Goal: Transaction & Acquisition: Purchase product/service

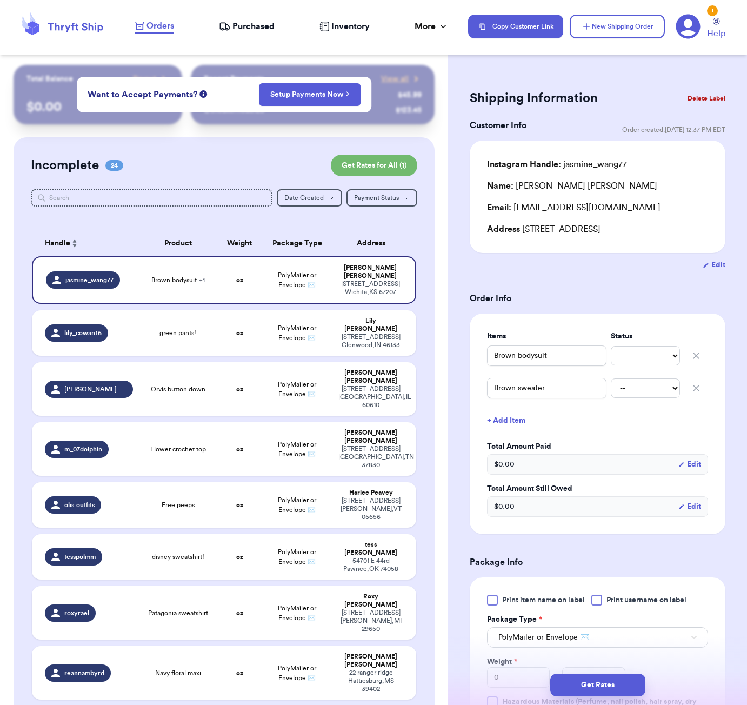
click at [571, 71] on div "Shipping Information Delete Label Customer Info Order created: [DATE] 12:37 PM …" at bounding box center [597, 548] width 299 height 966
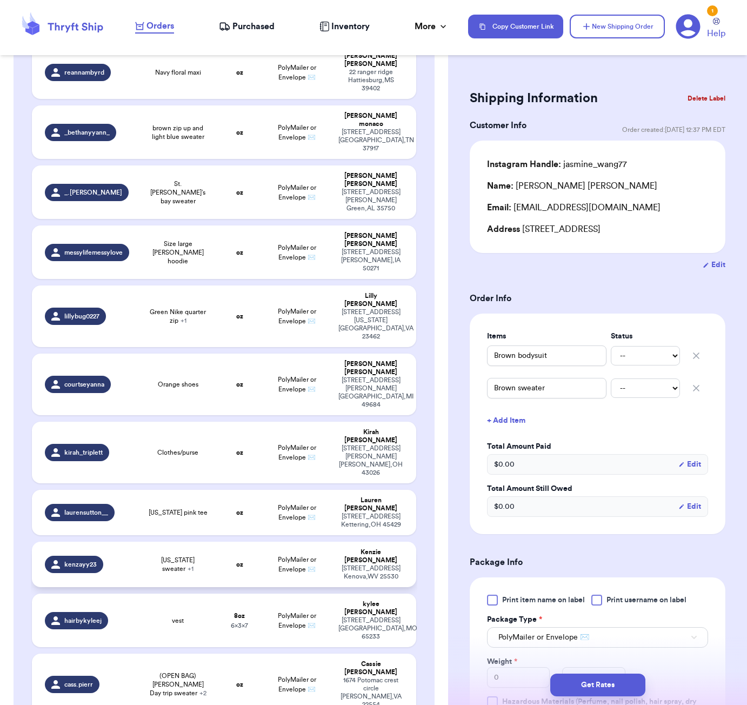
click at [180, 556] on span "[US_STATE] sweater + 1" at bounding box center [178, 564] width 64 height 17
type input "[US_STATE] sweater"
type input "Orange dress"
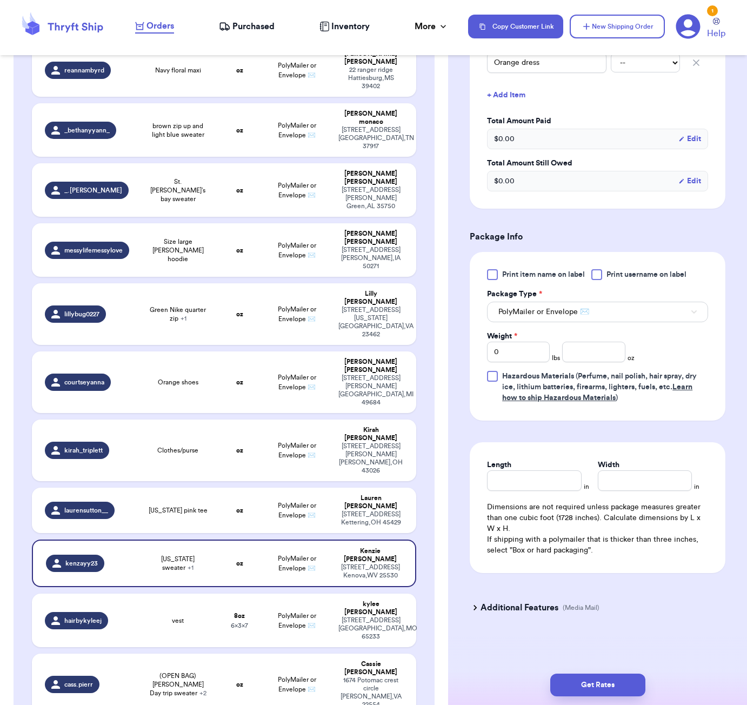
scroll to position [328, 0]
click at [596, 355] on input "number" at bounding box center [593, 352] width 63 height 21
type input "24"
click at [552, 474] on input "Length" at bounding box center [534, 480] width 94 height 21
type input "8"
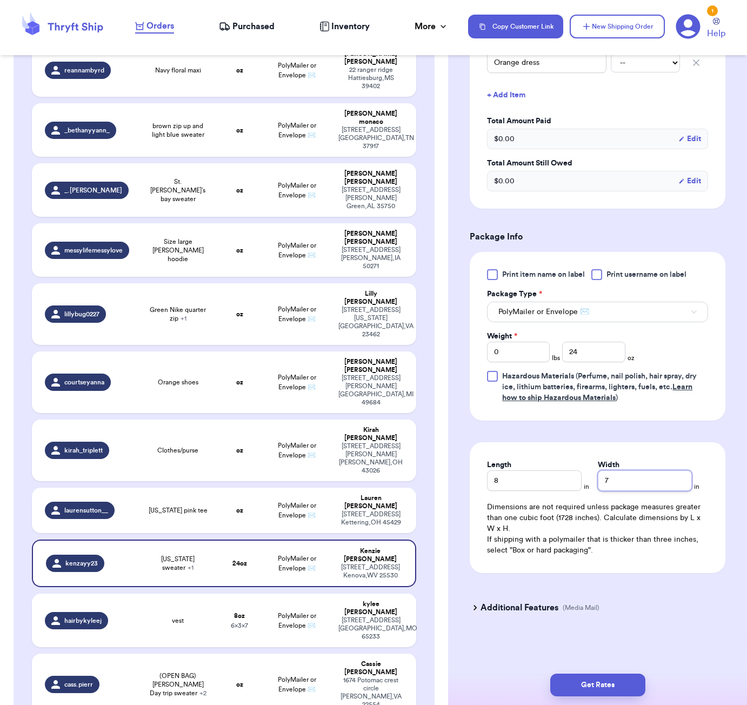
scroll to position [1, 0]
type input "7"
click at [602, 679] on button "Get Rates" at bounding box center [598, 685] width 95 height 23
type input "1"
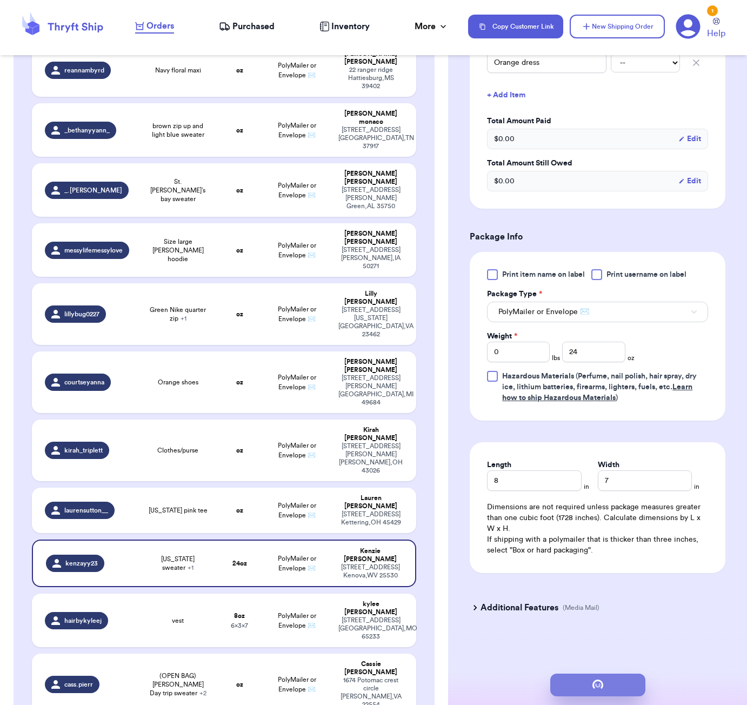
type input "8"
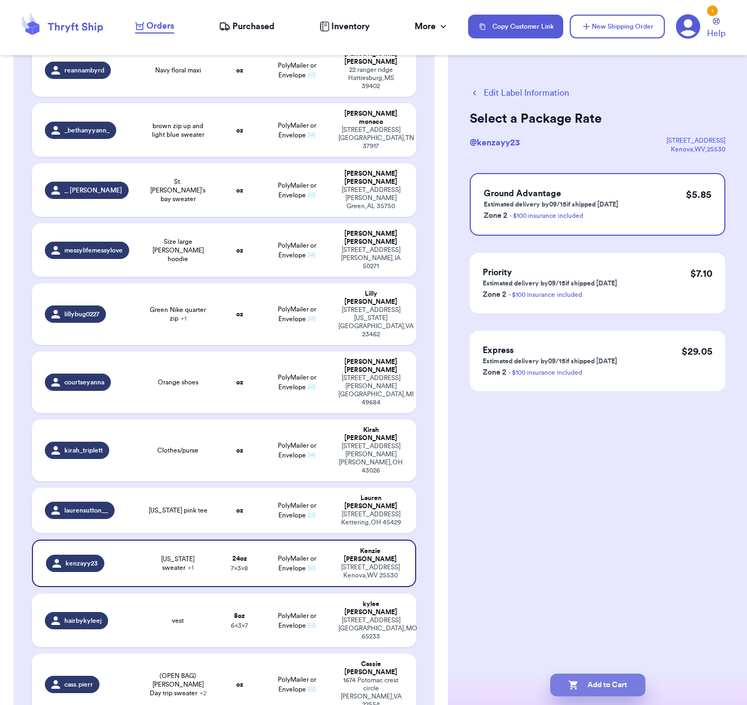
click at [605, 683] on button "Add to Cart" at bounding box center [598, 685] width 95 height 23
checkbox input "true"
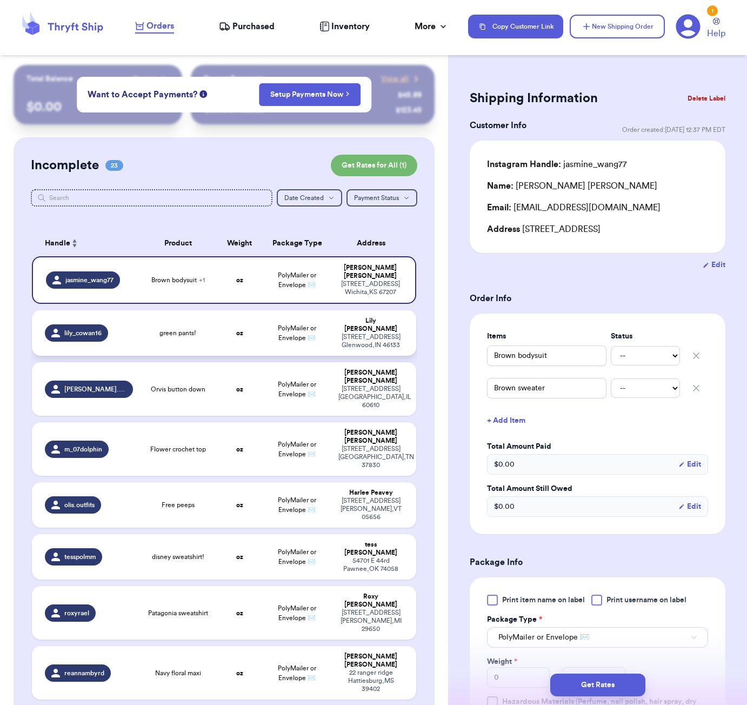
click at [225, 331] on td "oz" at bounding box center [239, 332] width 46 height 45
type input "green pants!"
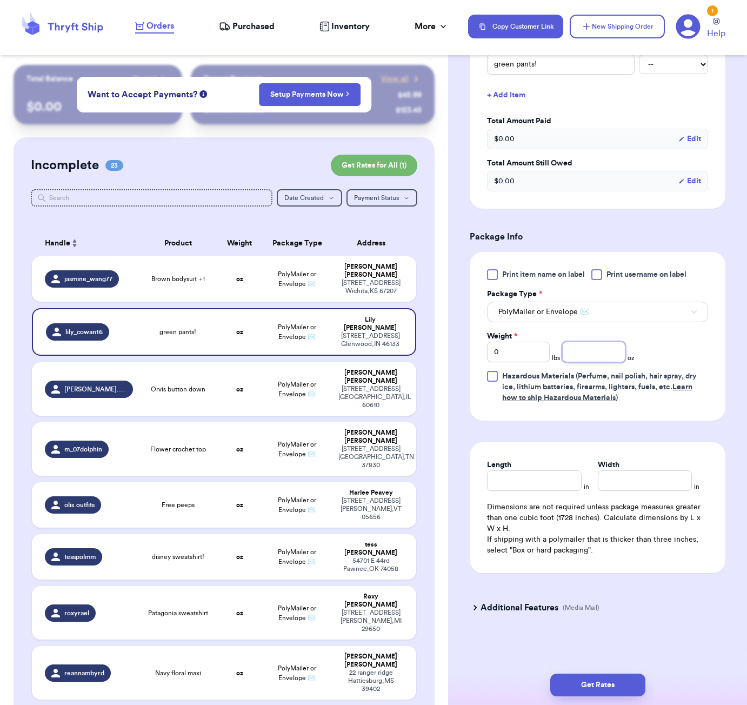
scroll to position [292, 0]
click at [584, 350] on input "number" at bounding box center [593, 352] width 63 height 21
type input "19"
click at [525, 489] on input "Length" at bounding box center [534, 480] width 94 height 21
type input "6"
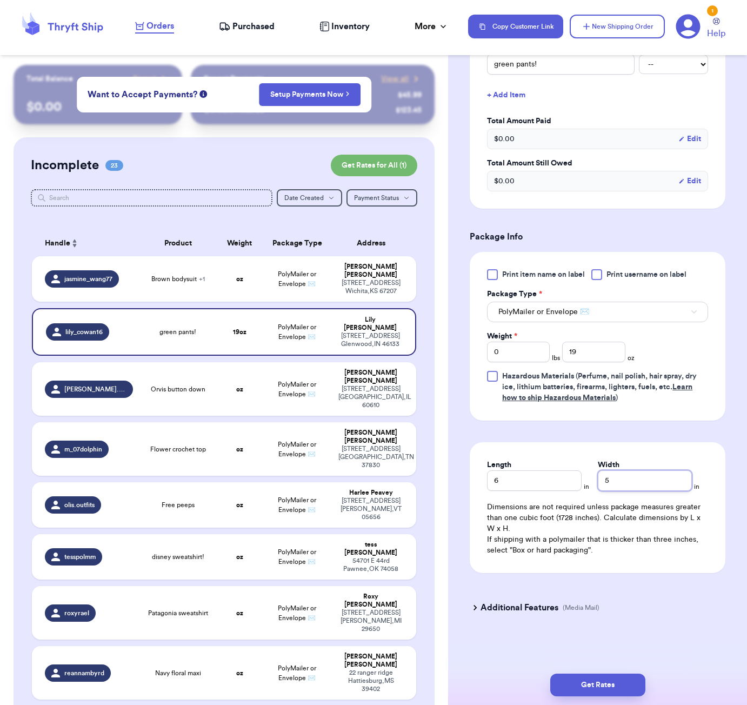
type input "5"
click at [629, 701] on div "Get Rates" at bounding box center [597, 685] width 299 height 40
click at [634, 690] on button "Get Rates" at bounding box center [598, 685] width 95 height 23
type input "1"
type input "3"
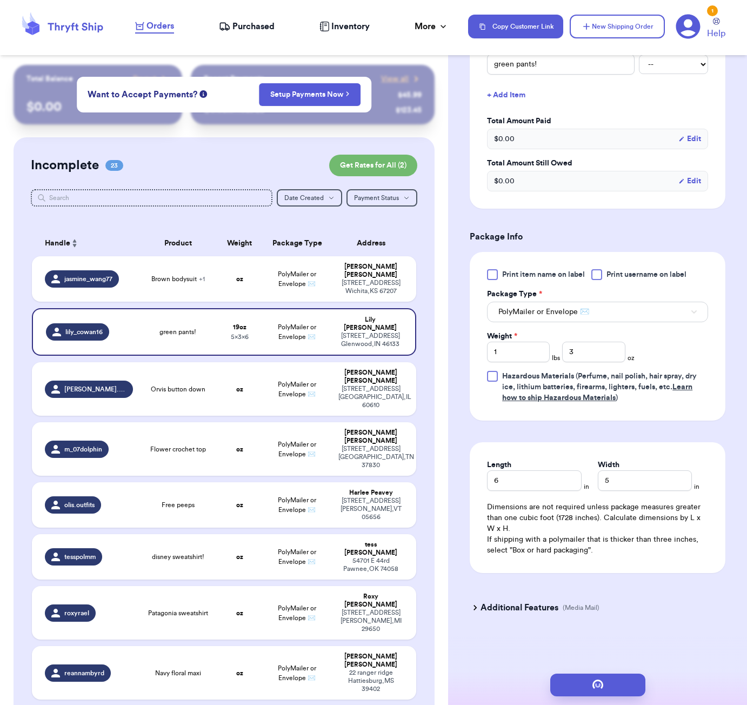
scroll to position [0, 0]
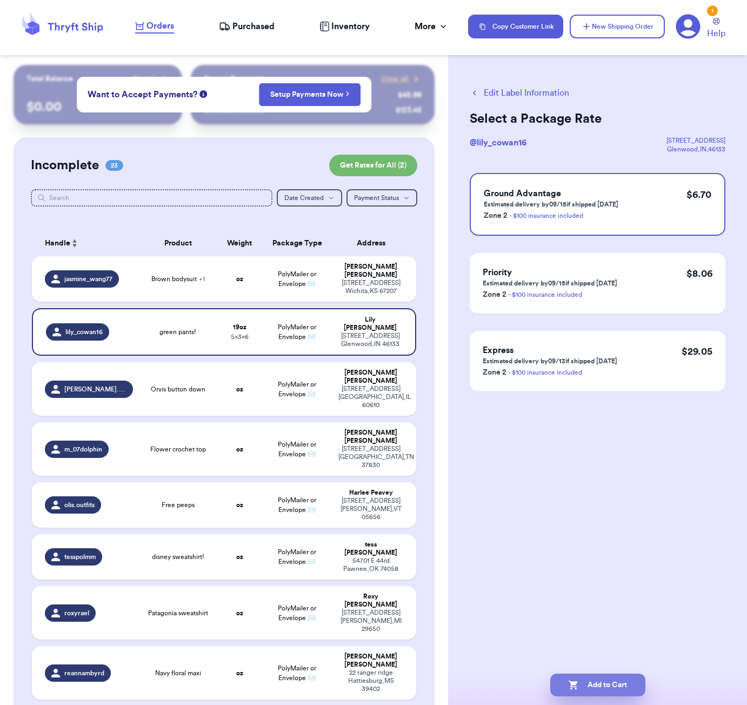
click at [593, 691] on button "Add to Cart" at bounding box center [598, 685] width 95 height 23
checkbox input "true"
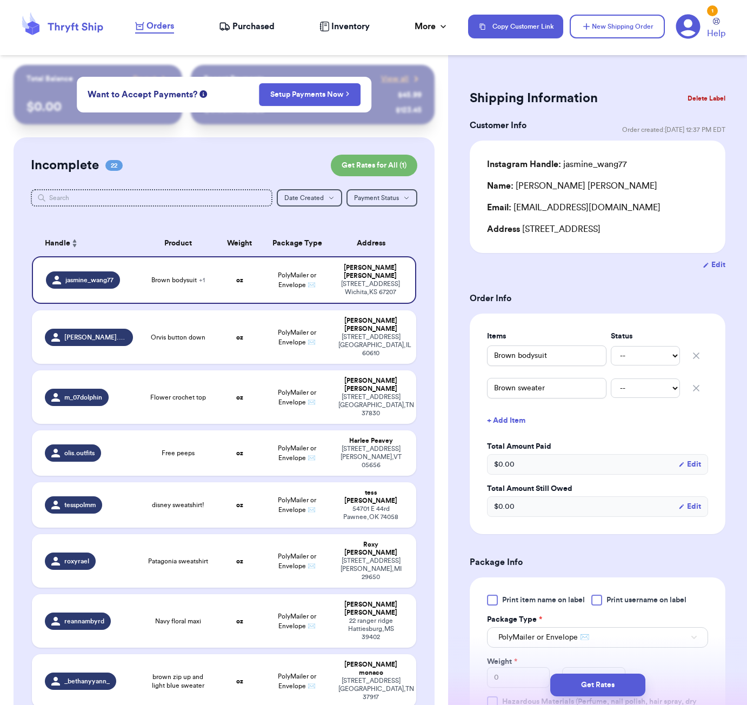
scroll to position [541, 0]
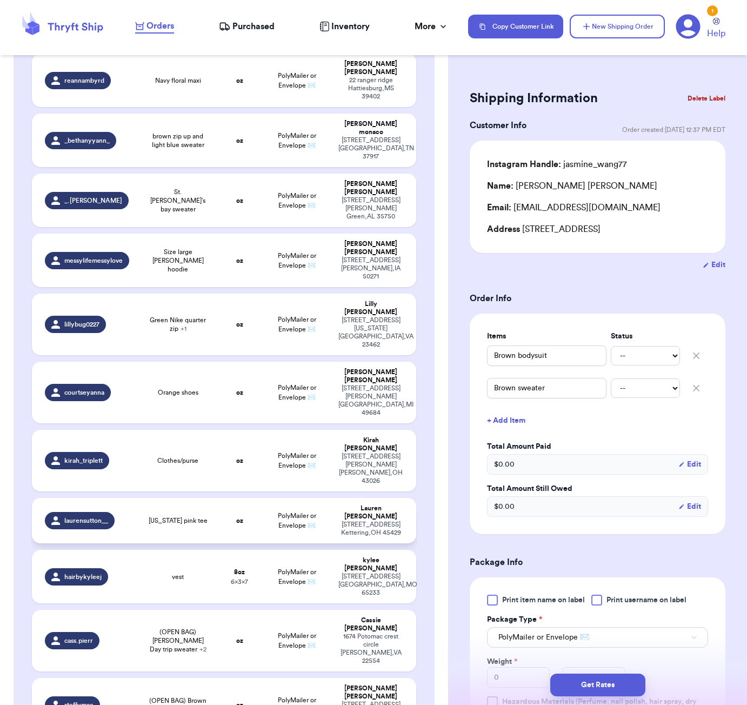
click at [209, 516] on div "[US_STATE] pink tee" at bounding box center [178, 520] width 64 height 9
type input "[US_STATE] pink tee"
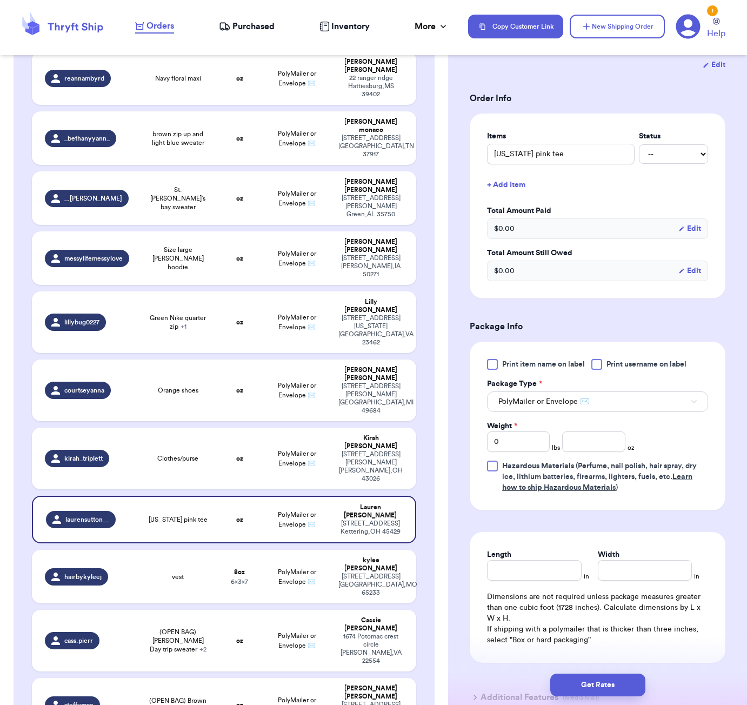
scroll to position [265, 0]
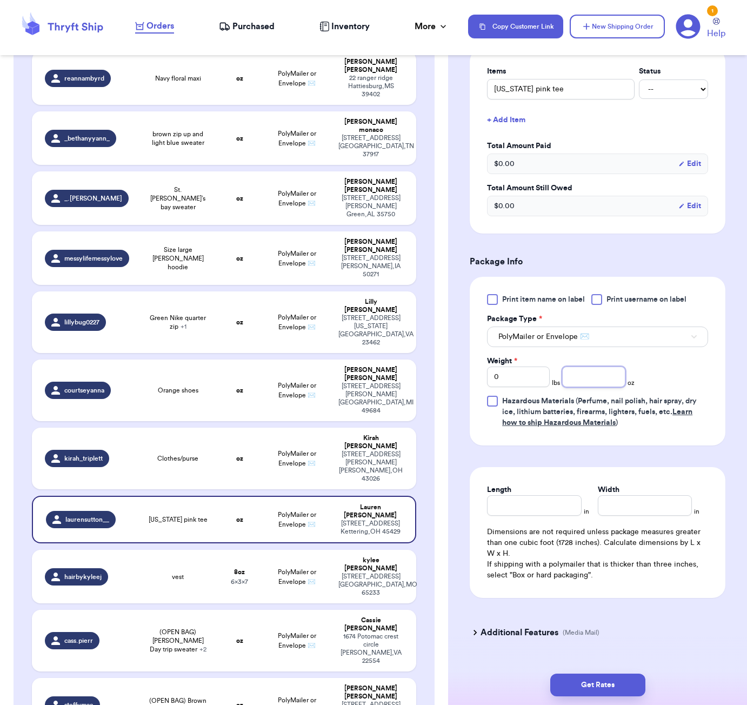
click at [580, 386] on input "number" at bounding box center [593, 377] width 63 height 21
type input "6"
click at [522, 516] on input "Length" at bounding box center [534, 505] width 94 height 21
type input "5"
type input "4"
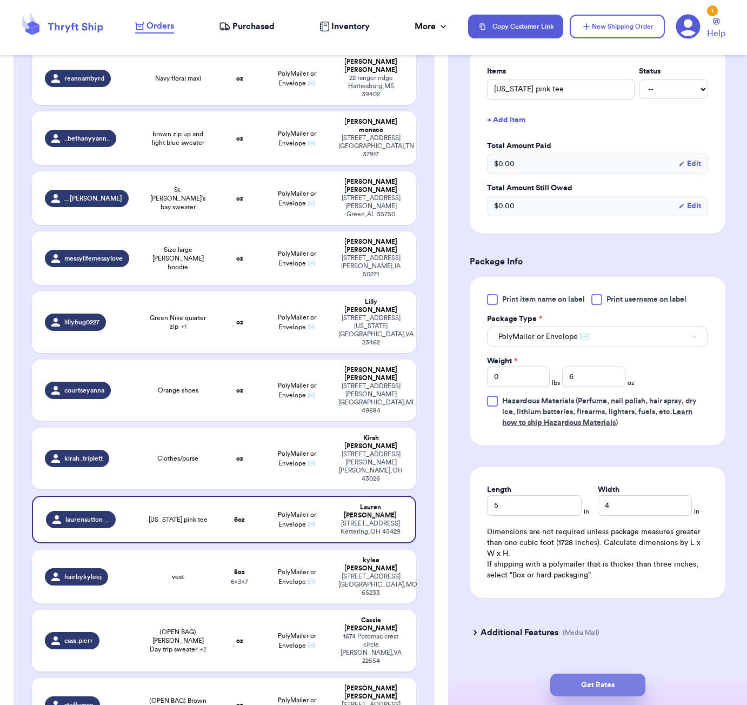
click at [629, 682] on button "Get Rates" at bounding box center [598, 685] width 95 height 23
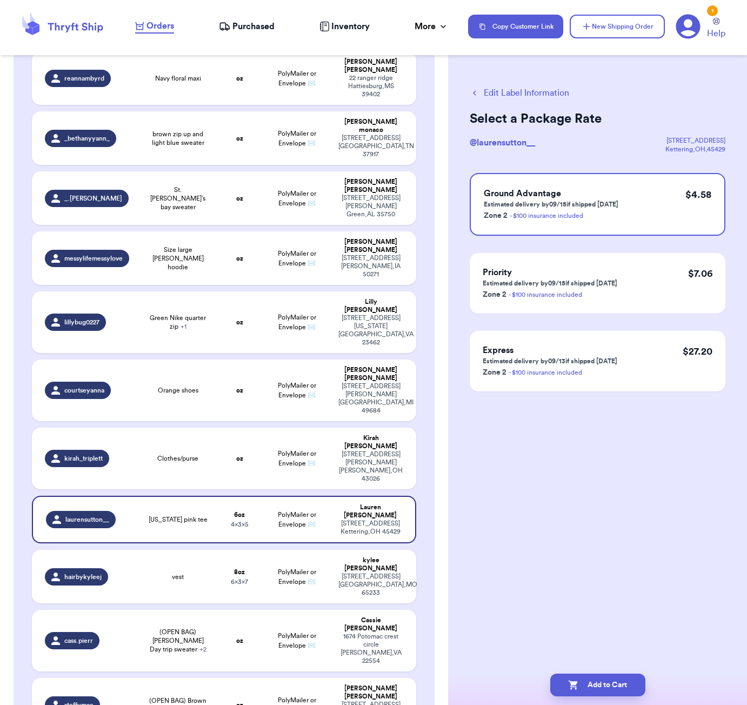
scroll to position [0, 0]
click at [634, 677] on button "Add to Cart" at bounding box center [598, 685] width 95 height 23
checkbox input "true"
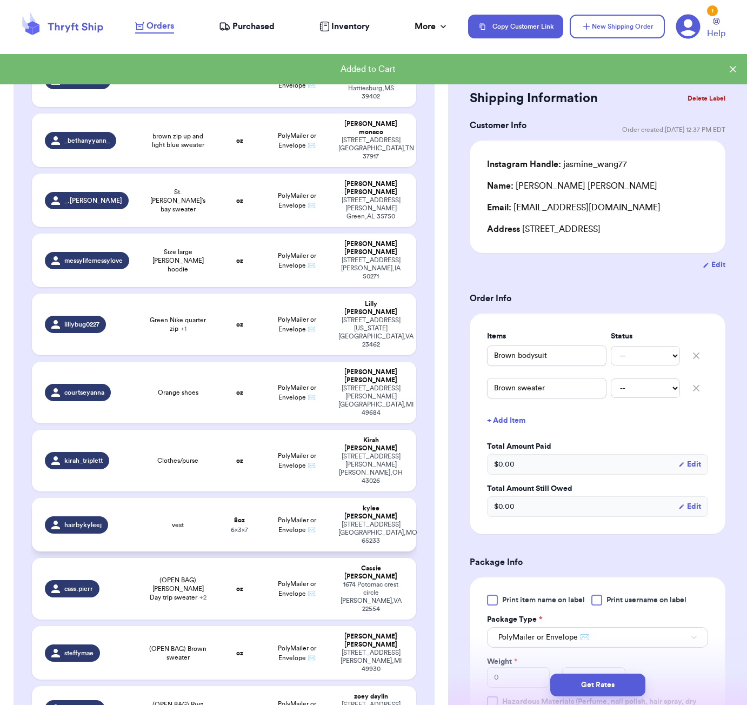
click at [207, 521] on div "vest" at bounding box center [178, 525] width 64 height 9
type input "vest"
type input "8"
type input "7"
type input "6"
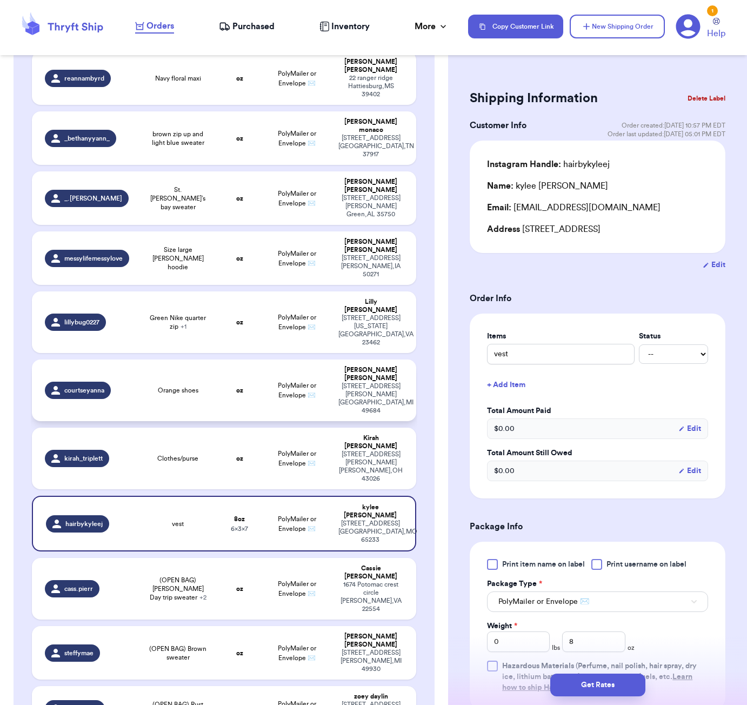
click at [233, 360] on td "oz" at bounding box center [239, 391] width 46 height 62
type input "Orange shoes"
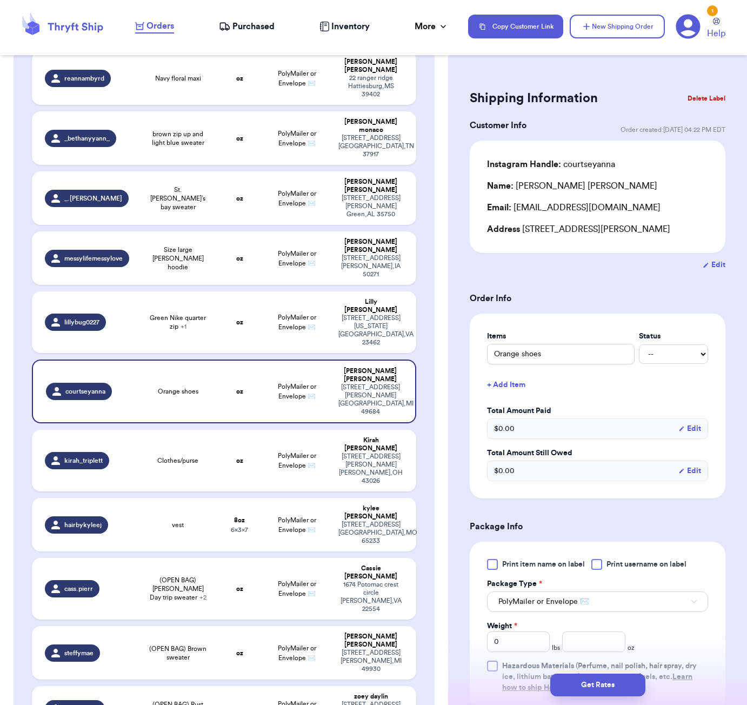
click at [706, 94] on button "Delete Label" at bounding box center [707, 99] width 47 height 24
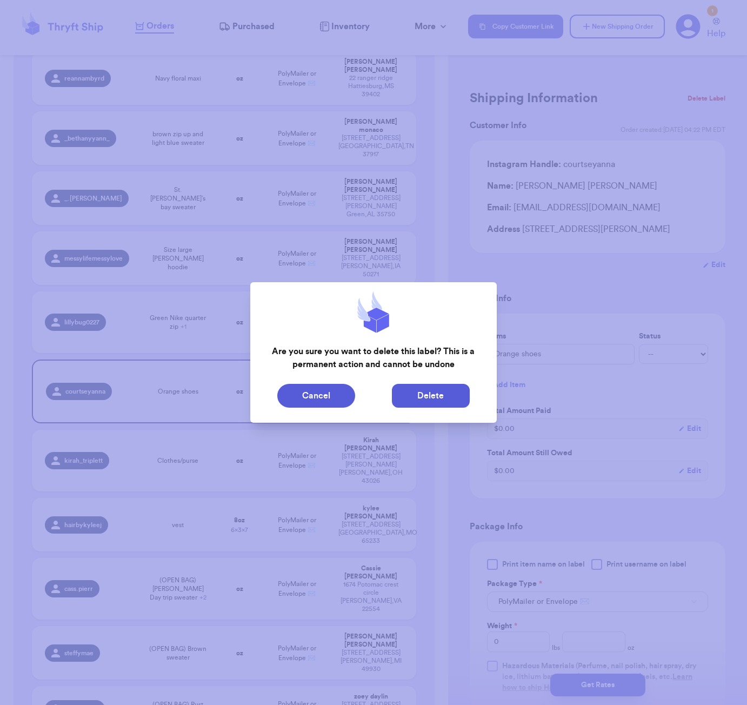
click at [429, 404] on button "Delete" at bounding box center [431, 396] width 78 height 24
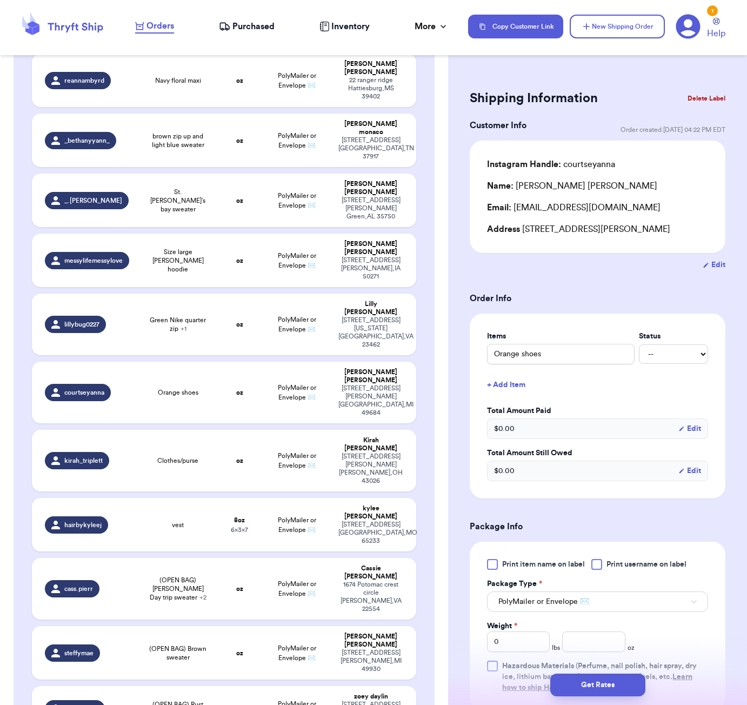
type input "Brown bodysuit"
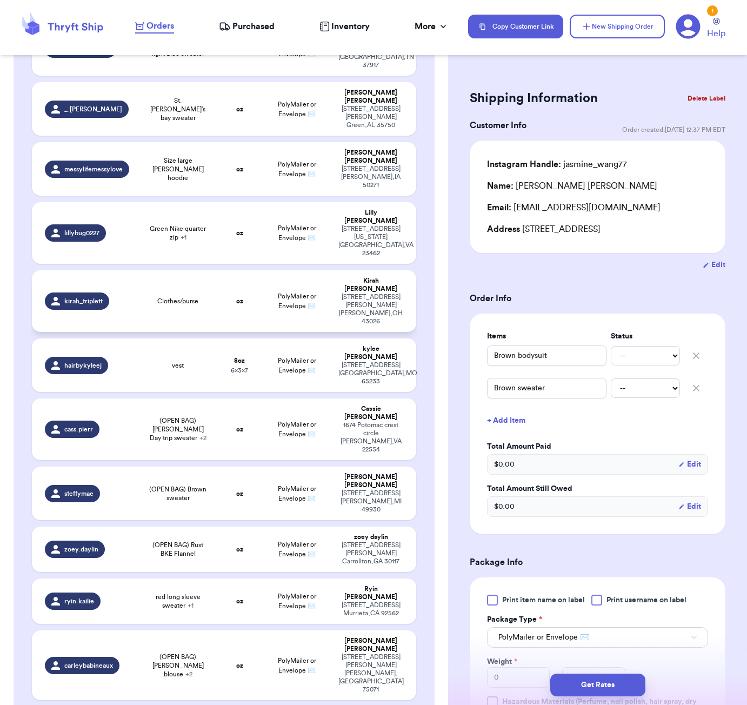
scroll to position [635, 0]
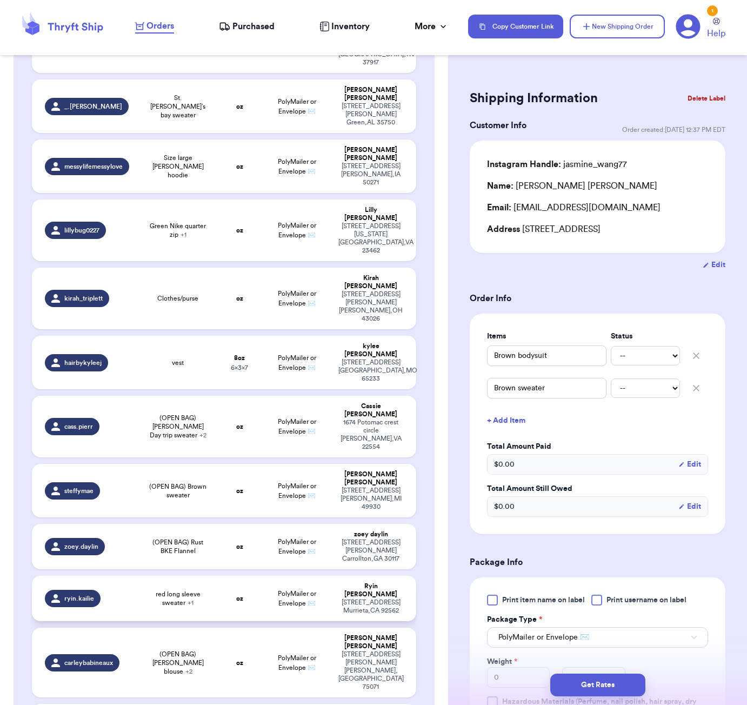
click at [235, 576] on td "oz" at bounding box center [239, 598] width 46 height 45
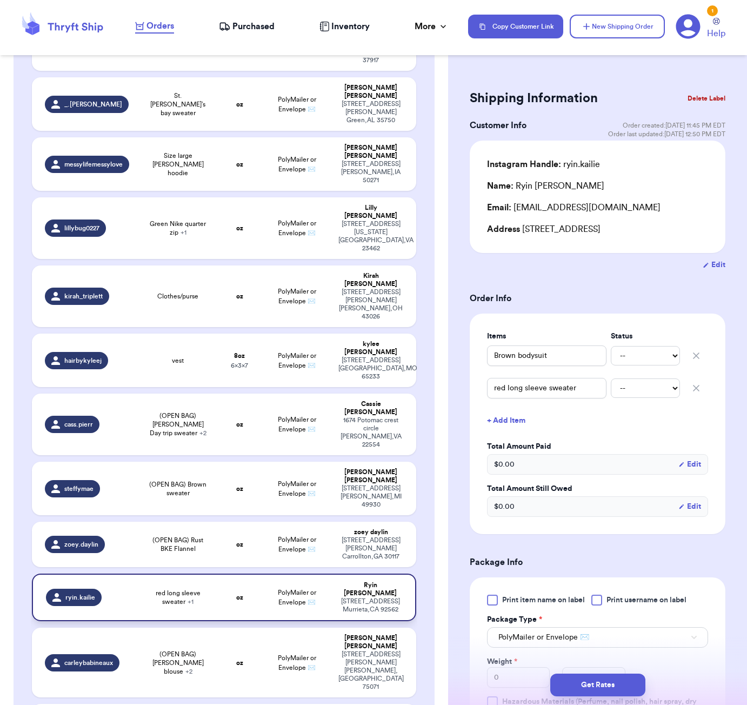
type input "brown vintage sweater"
type input "red long sleeve sweater"
click at [494, 359] on input "brown vintage sweater" at bounding box center [547, 356] width 120 height 21
type input "(brown vintage sweater"
type input "(Obrown vintage sweater"
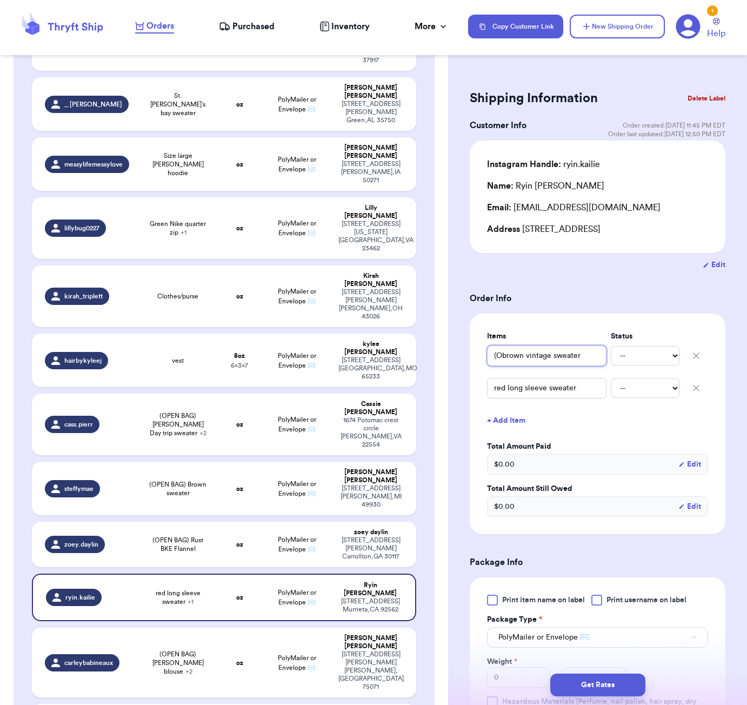
type input "(OPbrown vintage sweater"
type input "(OPEbrown vintage sweater"
type input "(OPENbrown vintage sweater"
type input "(OPEN brown vintage sweater"
type input "(OPEN Bbrown vintage sweater"
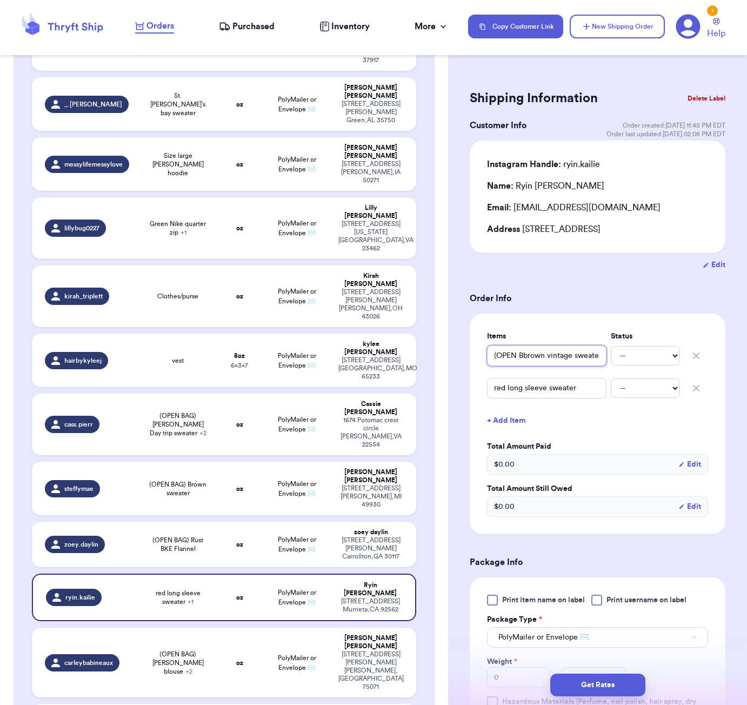
type input "(OPEN BAbrown vintage sweater"
type input "(OPEN BAGbrown vintage sweater"
type input "(OPEN BAG)brown vintage sweater"
type input "(OPEN BAG) brown vintage sweater"
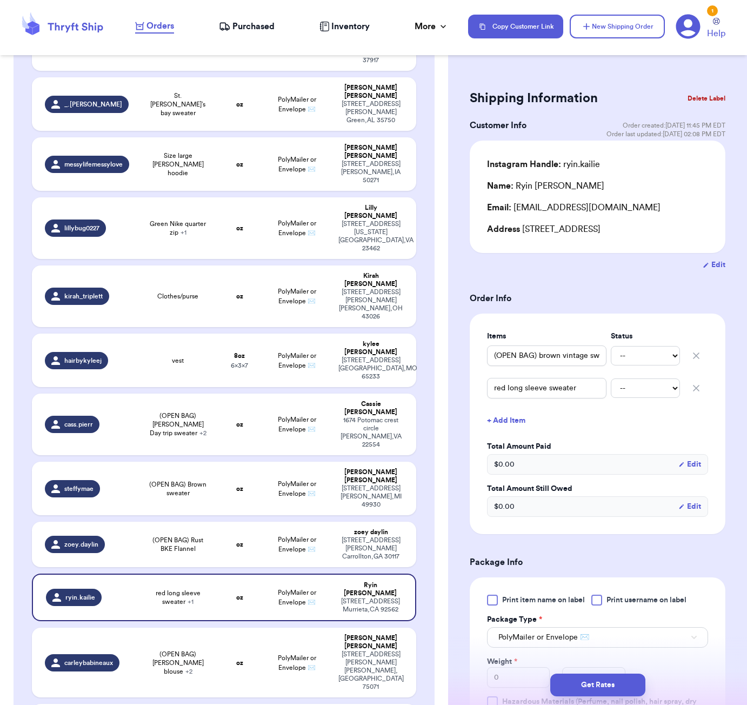
click at [634, 425] on button "+ Add Item" at bounding box center [598, 421] width 230 height 24
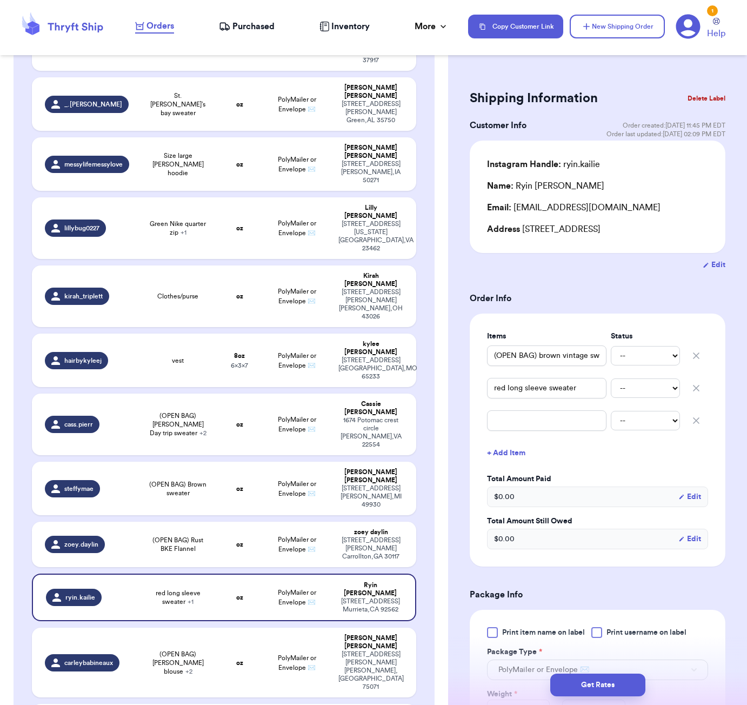
click at [699, 423] on icon "button" at bounding box center [696, 420] width 11 height 11
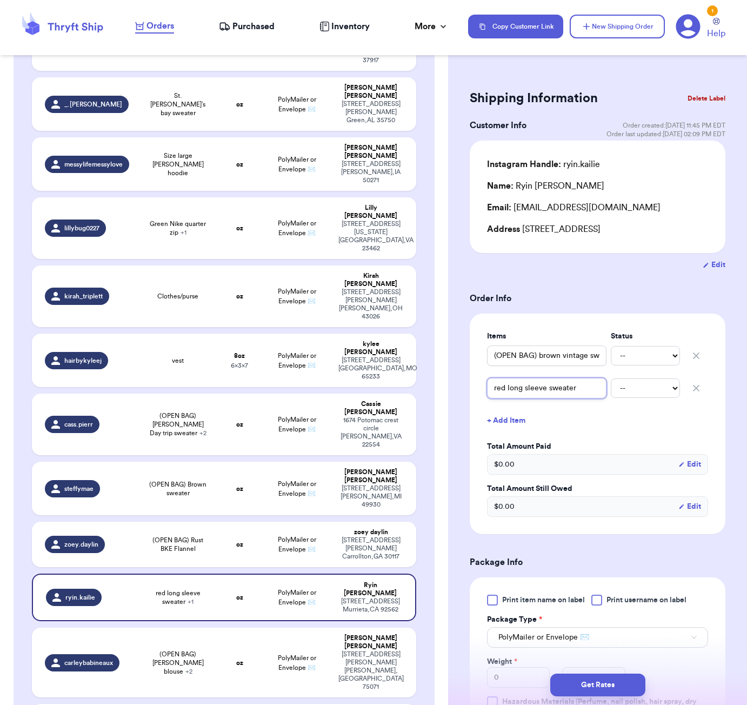
click at [493, 391] on input "red long sleeve sweater" at bounding box center [547, 388] width 120 height 21
type input "(red long sleeve sweater"
type input "(ored long sleeve sweater"
type input "(opred long sleeve sweater"
type input "(ored long sleeve sweater"
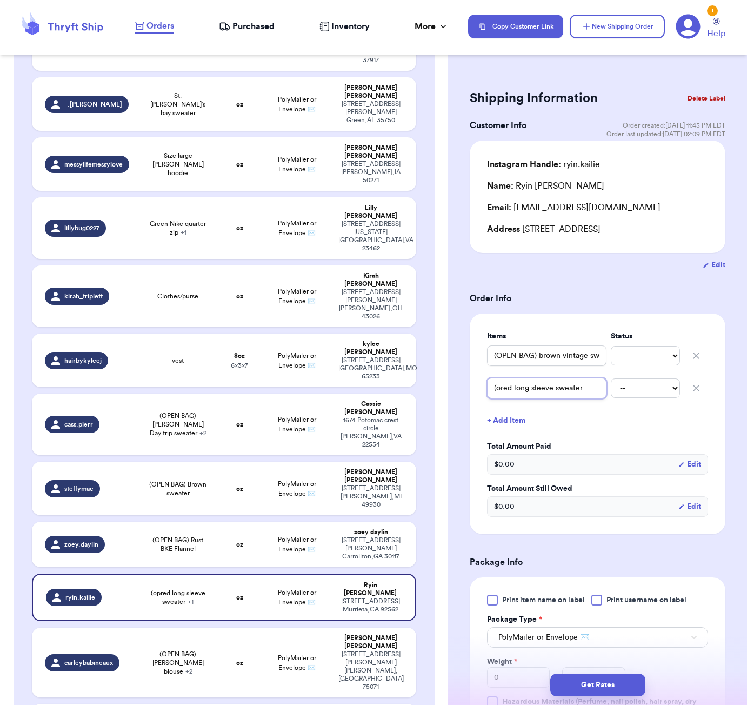
type input "(red long sleeve sweater"
type input "(Ored long sleeve sweater"
type input "(OPred long sleeve sweater"
type input "(OPEred long sleeve sweater"
type input "(OPENred long sleeve sweater"
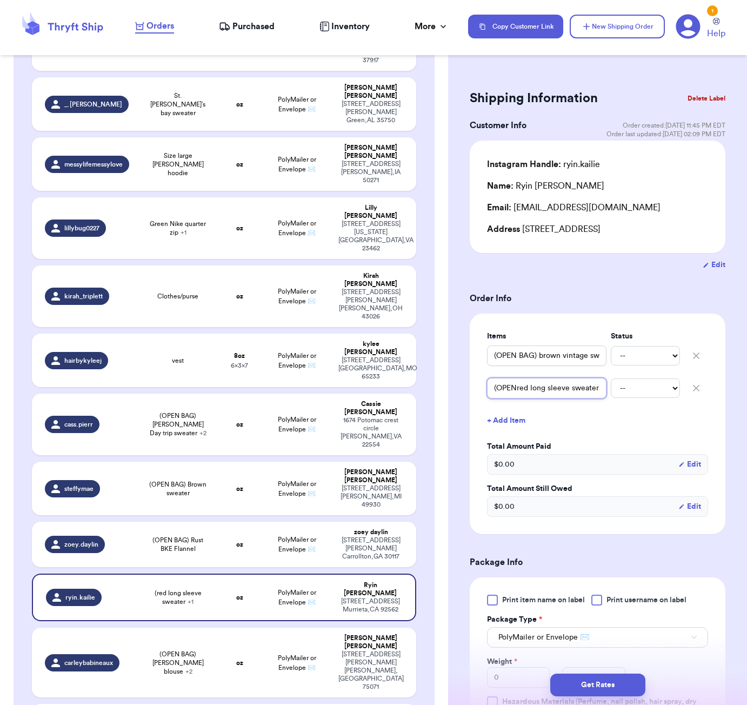
type input "(OPEN red long sleeve sweater"
type input "(OPEN Bred long sleeve sweater"
type input "(OPEN BAred long sleeve sweater"
type input "(OPEN BAGred long sleeve sweater"
type input "(OPEN BAG)red long sleeve sweater"
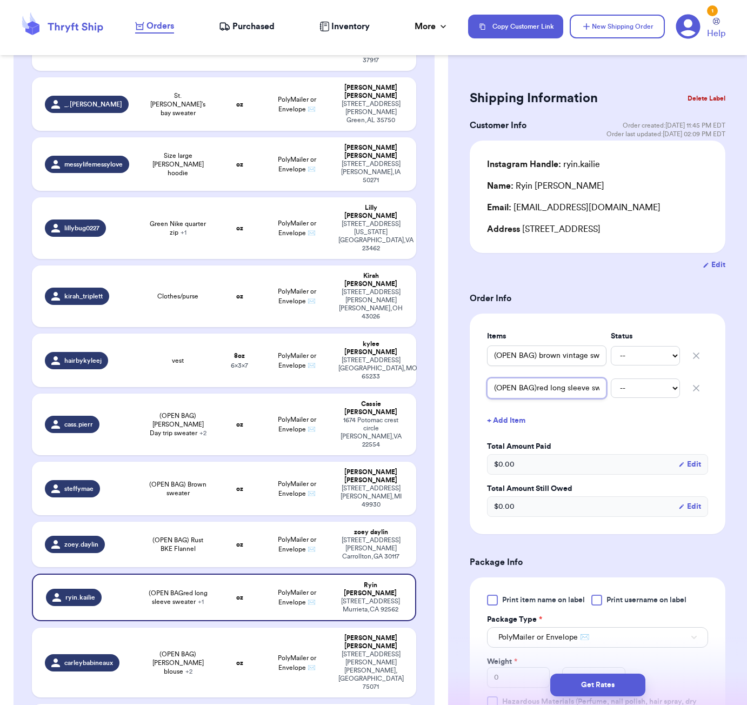
type input "(OPEN BAG) red long sleeve sweater"
click at [559, 277] on form "Shipping Information Delete Label Customer Info Order created: [DATE] 11:45 PM …" at bounding box center [598, 521] width 256 height 869
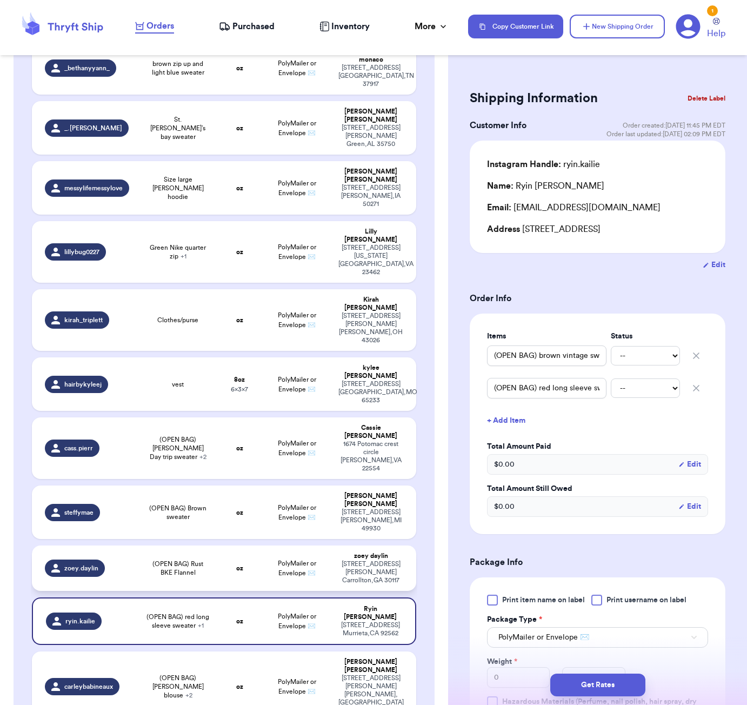
scroll to position [611, 0]
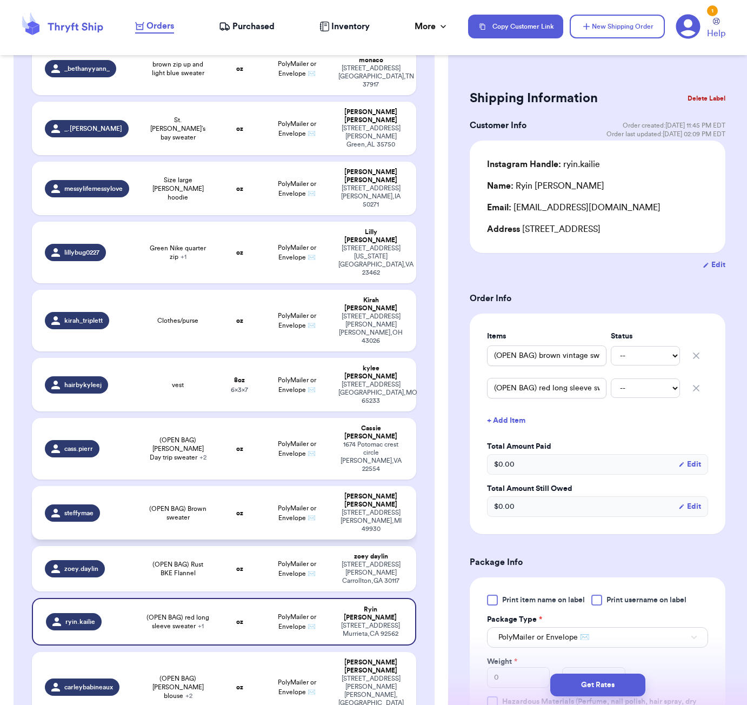
click at [202, 505] on span "(OPEN BAG) Brown sweater" at bounding box center [178, 513] width 64 height 17
type input "(OPEN BAG) Brown sweater"
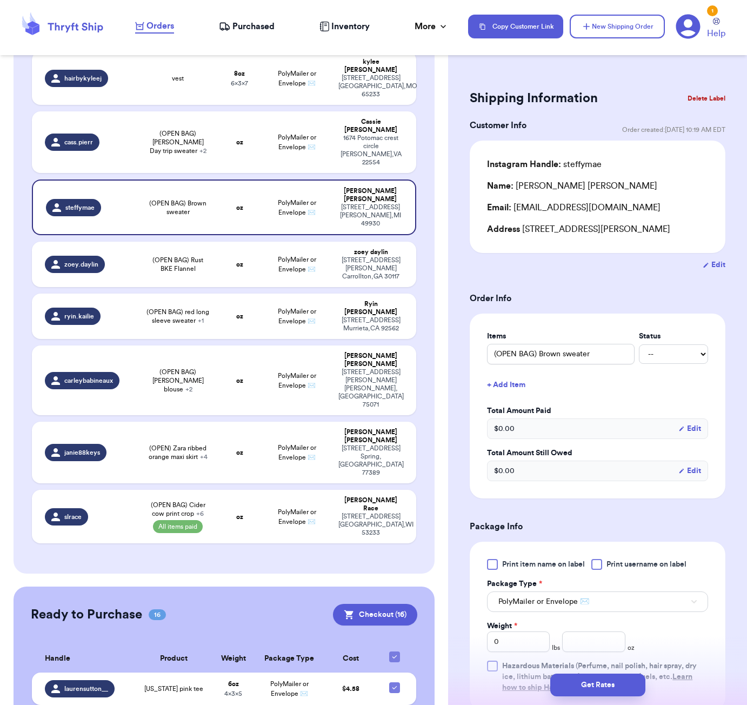
scroll to position [919, 0]
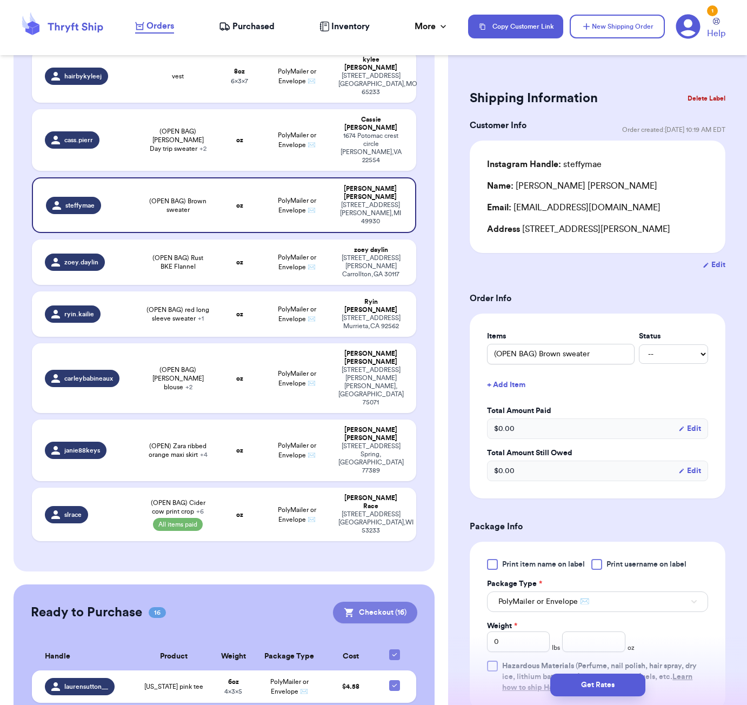
click at [379, 602] on button "Checkout ( 16 )" at bounding box center [375, 613] width 84 height 22
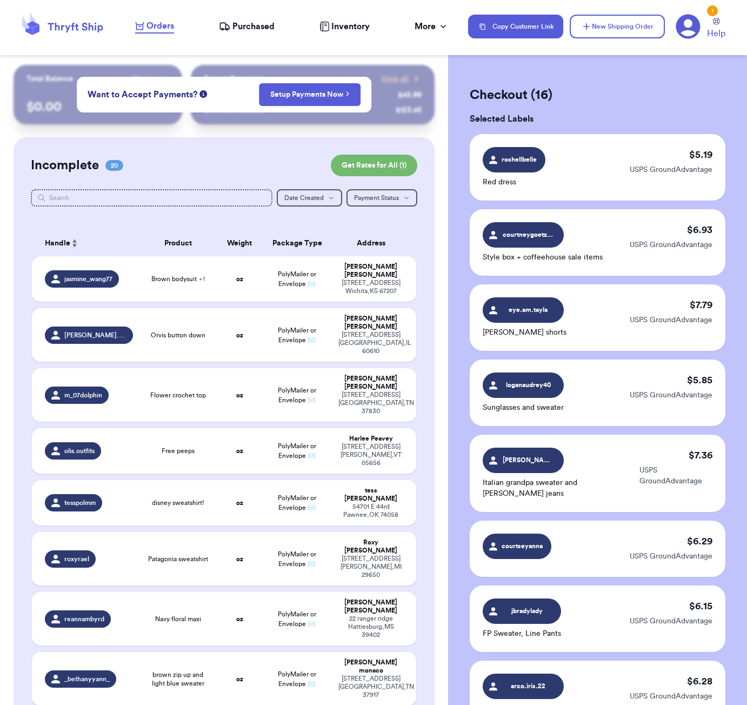
scroll to position [0, 0]
click at [196, 168] on div "Incomplete 20 Get Rates for All ( 1 )" at bounding box center [224, 166] width 387 height 22
click at [632, 24] on button "New Shipping Order" at bounding box center [617, 27] width 95 height 24
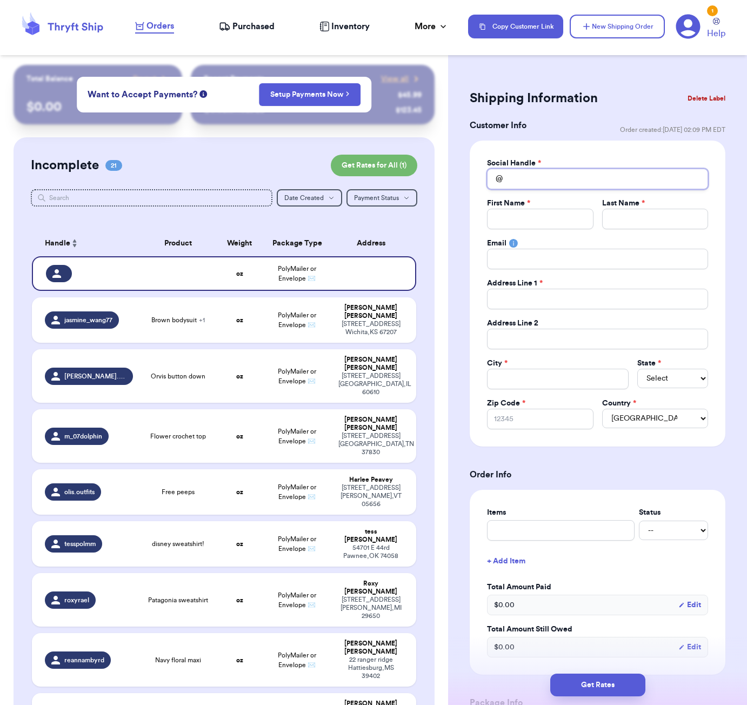
click at [550, 182] on input "Total Amount Paid" at bounding box center [597, 179] width 221 height 21
type input "a"
type input "al"
type input "all"
type input "[MEDICAL_DATA]"
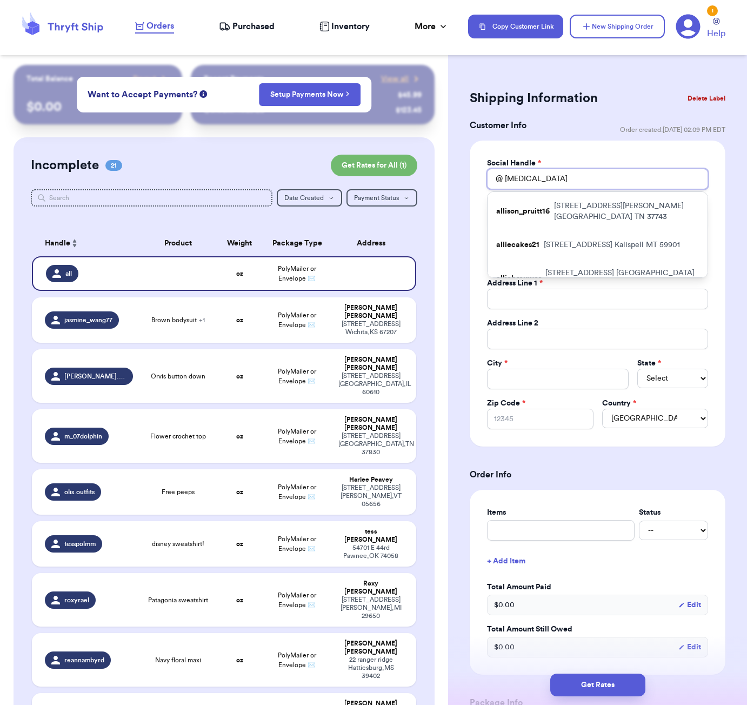
type input "all"
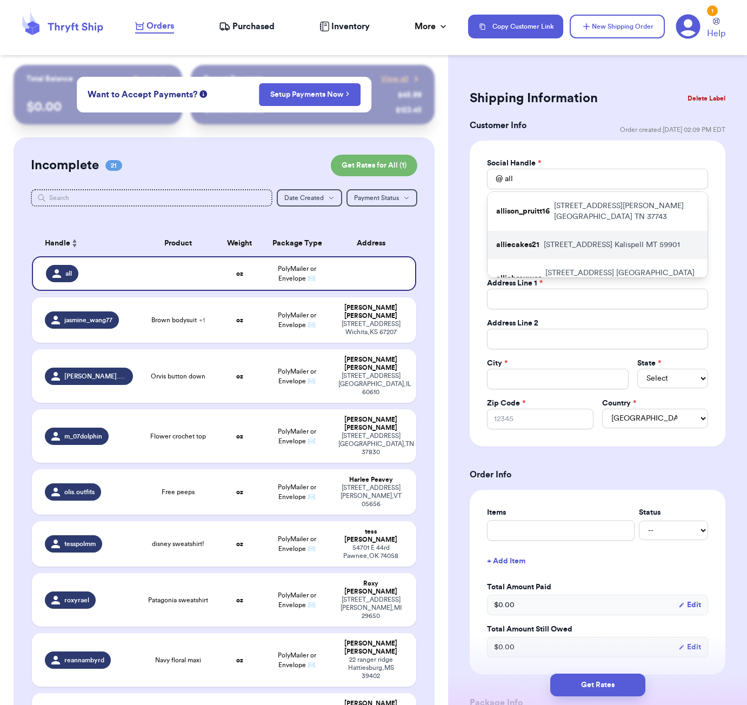
drag, startPoint x: 550, startPoint y: 182, endPoint x: 594, endPoint y: 235, distance: 69.2
click at [594, 240] on p "[STREET_ADDRESS]" at bounding box center [612, 245] width 136 height 11
type input "alliecakes21"
type input "Allie"
type input "[PERSON_NAME]"
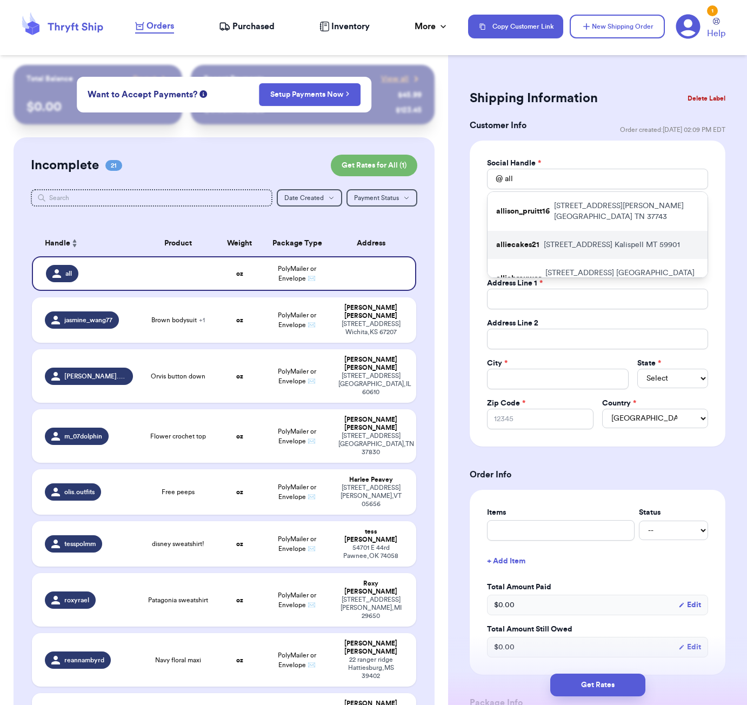
type input "[EMAIL_ADDRESS][DOMAIN_NAME]"
type input "[STREET_ADDRESS]"
type input "Kalispell"
select select "MT"
type input "59901"
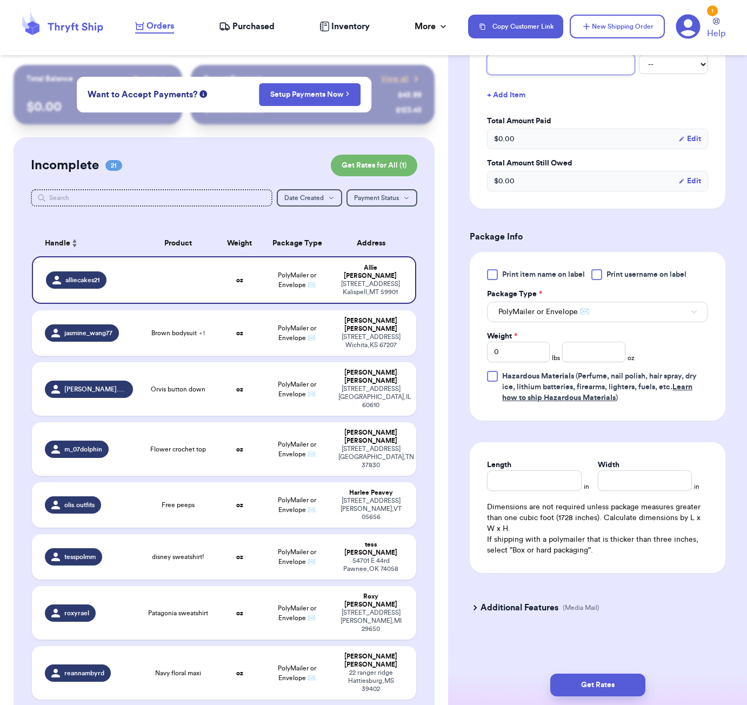
scroll to position [466, 0]
click at [590, 353] on input "number" at bounding box center [593, 352] width 63 height 21
type input "81"
click at [529, 479] on input "Length" at bounding box center [534, 480] width 94 height 21
type input "10"
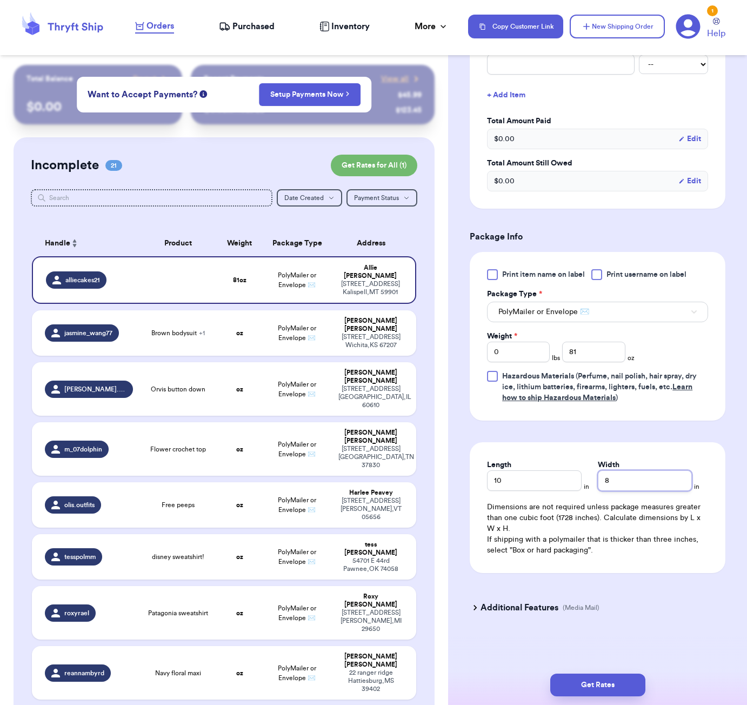
type input "8"
click at [521, 485] on input "10" at bounding box center [534, 480] width 94 height 21
type input "1"
type input "8"
click at [620, 675] on button "Get Rates" at bounding box center [598, 685] width 95 height 23
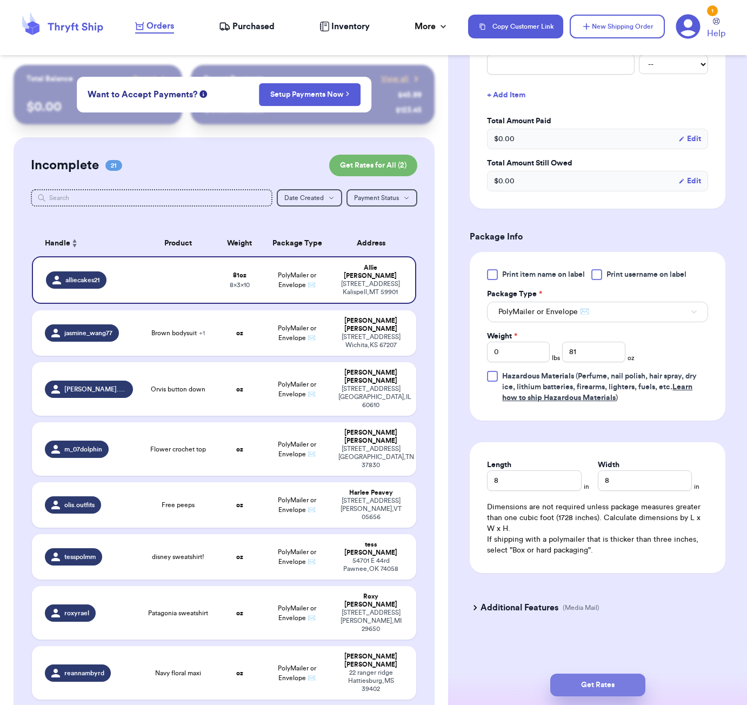
type input "5"
type input "1"
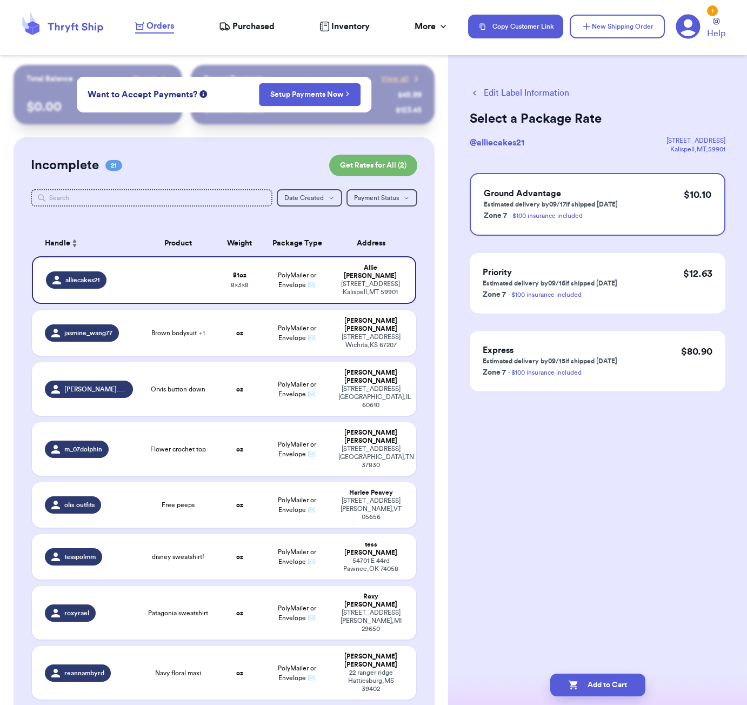
click at [500, 91] on button "Edit Label Information" at bounding box center [520, 93] width 100 height 13
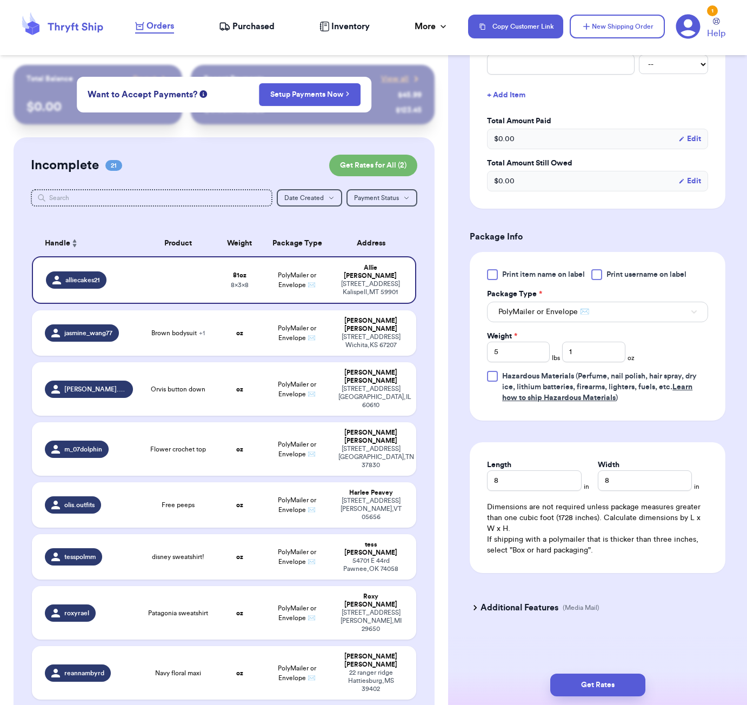
scroll to position [292, 0]
click at [528, 352] on input "5" at bounding box center [518, 352] width 63 height 21
type input "3"
click at [627, 683] on button "Get Rates" at bounding box center [598, 685] width 95 height 23
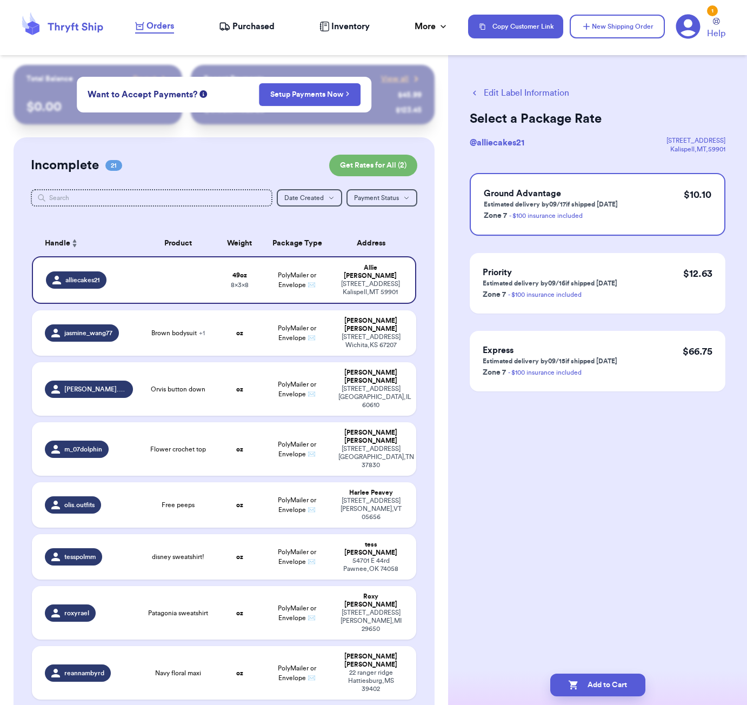
click at [542, 98] on button "Edit Label Information" at bounding box center [520, 93] width 100 height 13
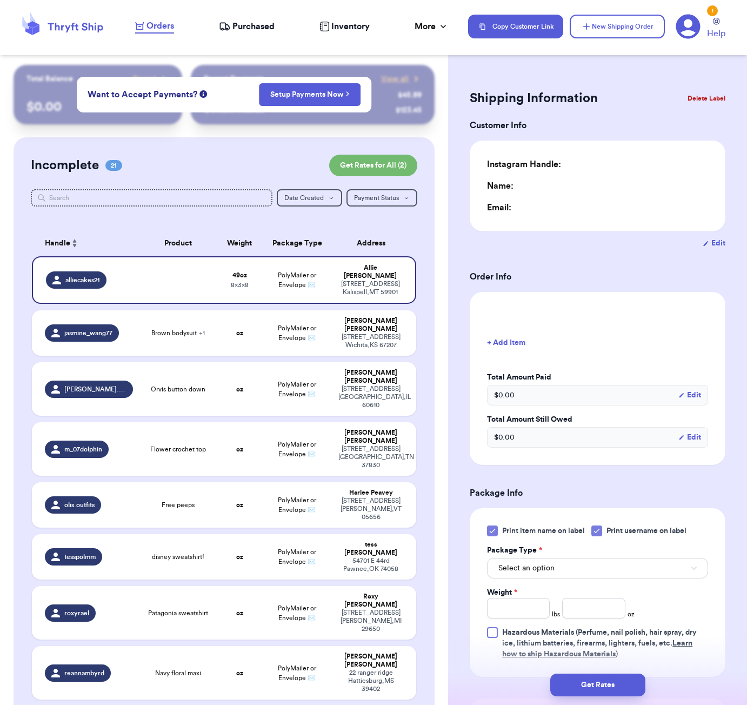
type input "3"
type input "1"
type input "8"
type input "0"
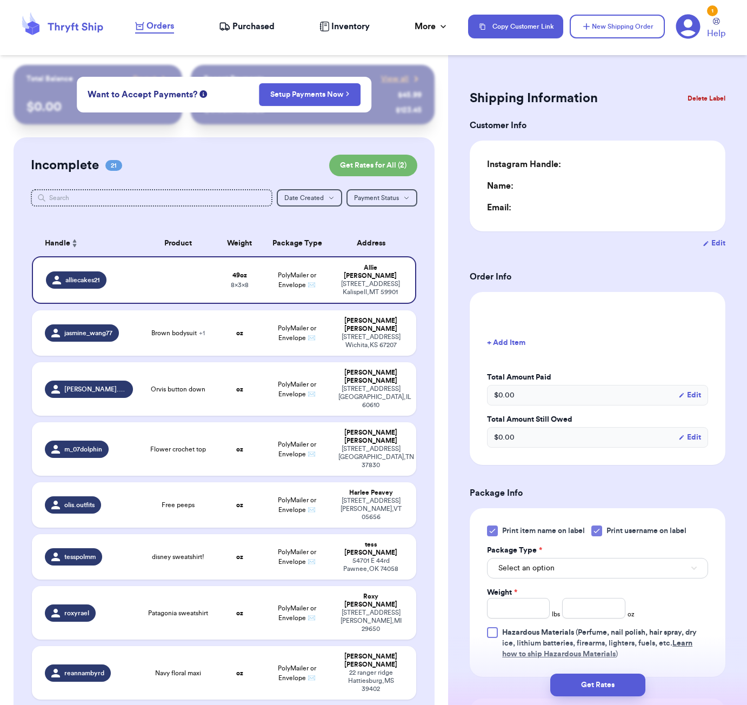
type input "0"
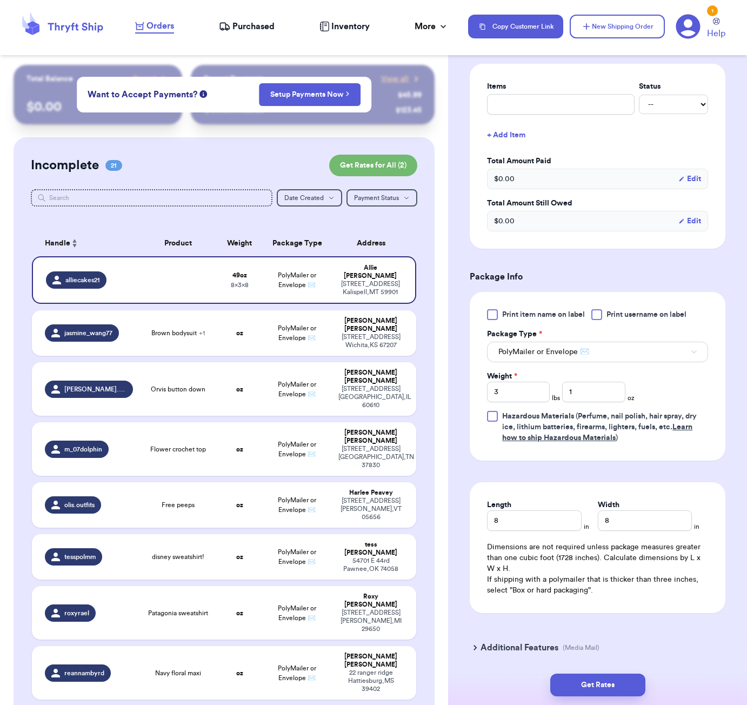
scroll to position [288, 0]
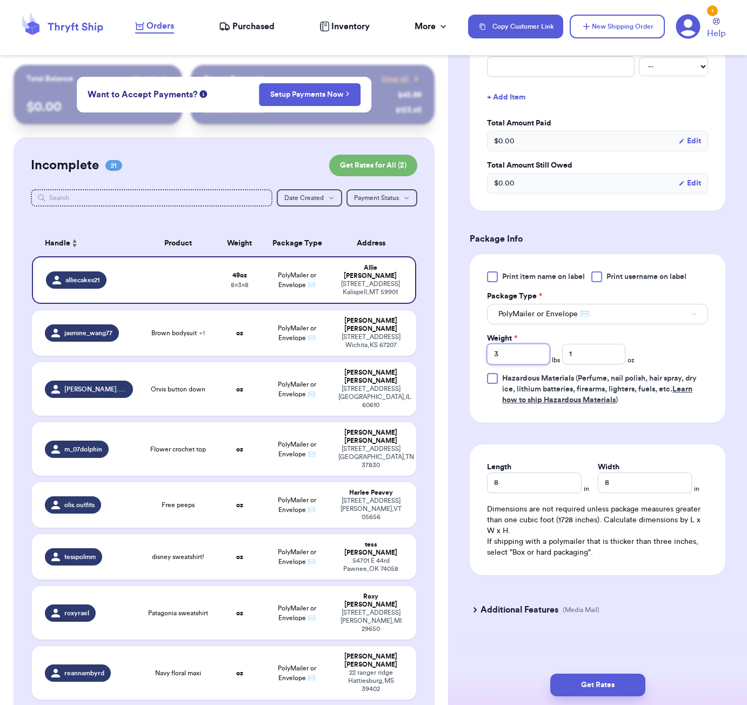
click at [521, 364] on input "3" at bounding box center [518, 354] width 63 height 21
type input "1"
type input "15"
click at [631, 677] on button "Get Rates" at bounding box center [598, 685] width 95 height 23
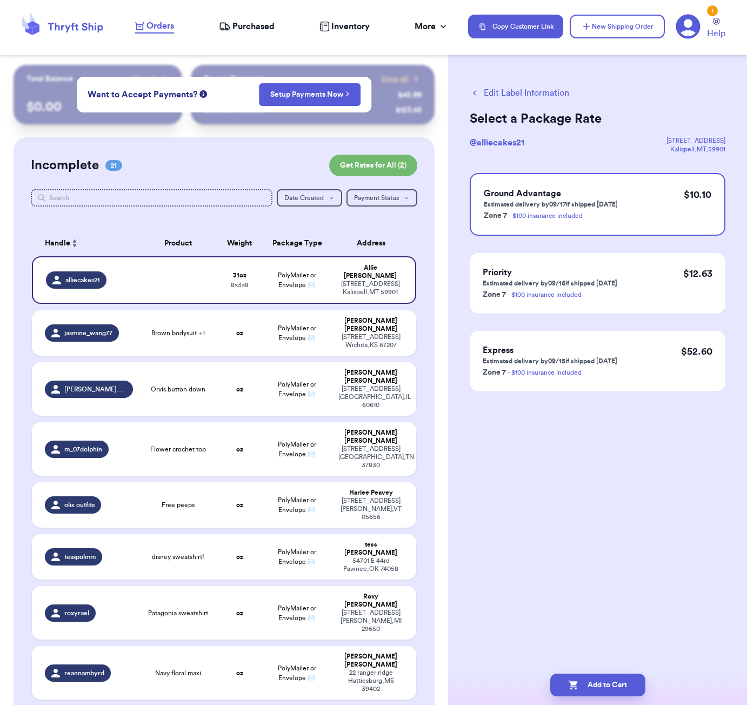
click at [512, 84] on div "Edit Label Information Select a Package Rate @ alliecakes21 [STREET_ADDRESS] Gr…" at bounding box center [597, 266] width 299 height 402
click at [510, 94] on button "Edit Label Information" at bounding box center [520, 93] width 100 height 13
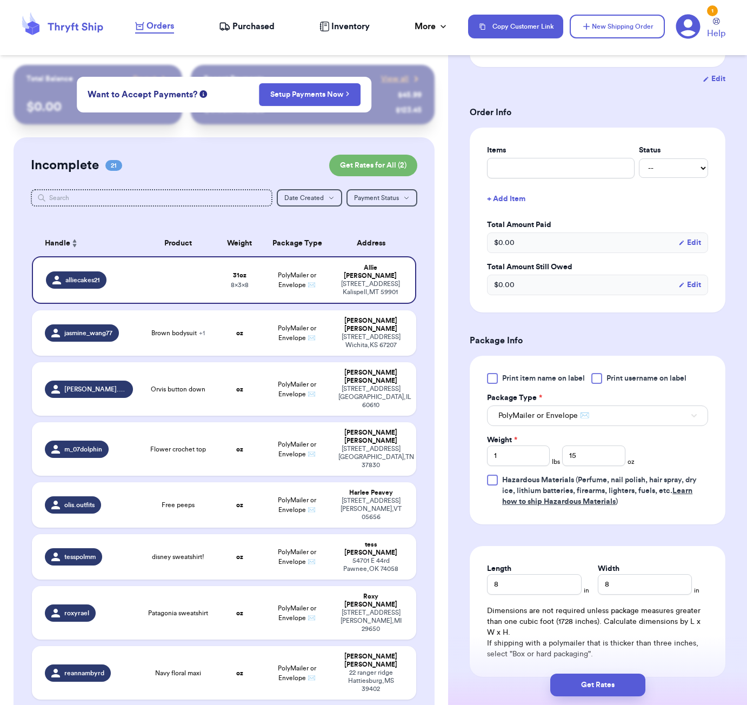
scroll to position [200, 0]
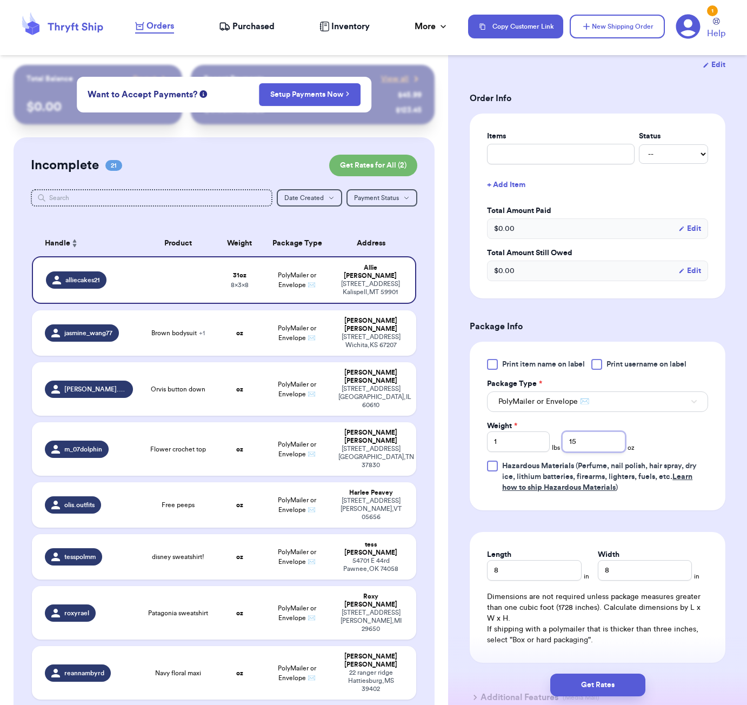
click at [598, 447] on input "15" at bounding box center [593, 442] width 63 height 21
type input "15.9"
click at [521, 447] on input "1" at bounding box center [518, 442] width 63 height 21
click at [630, 685] on button "Get Rates" at bounding box center [598, 685] width 95 height 23
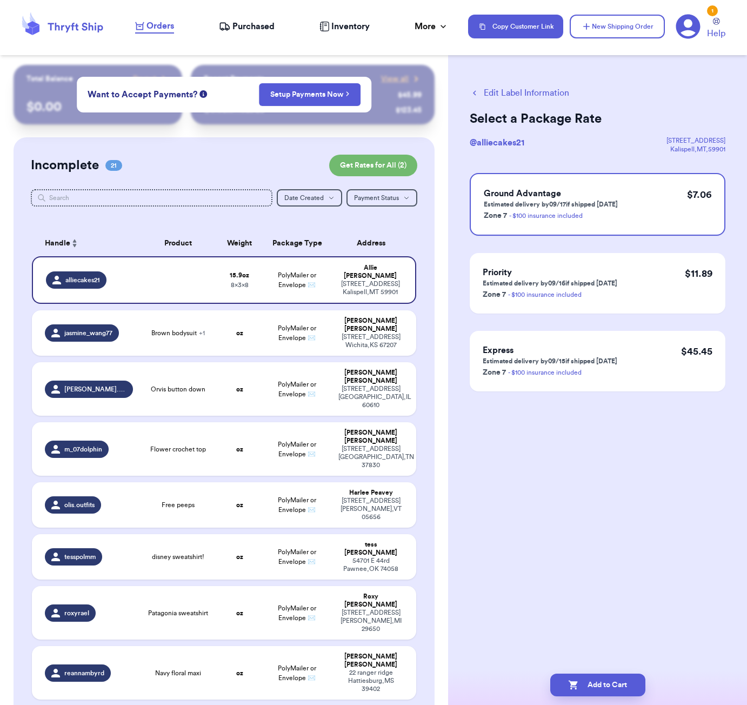
scroll to position [0, 0]
click at [625, 678] on button "Add to Cart" at bounding box center [598, 685] width 95 height 23
checkbox input "true"
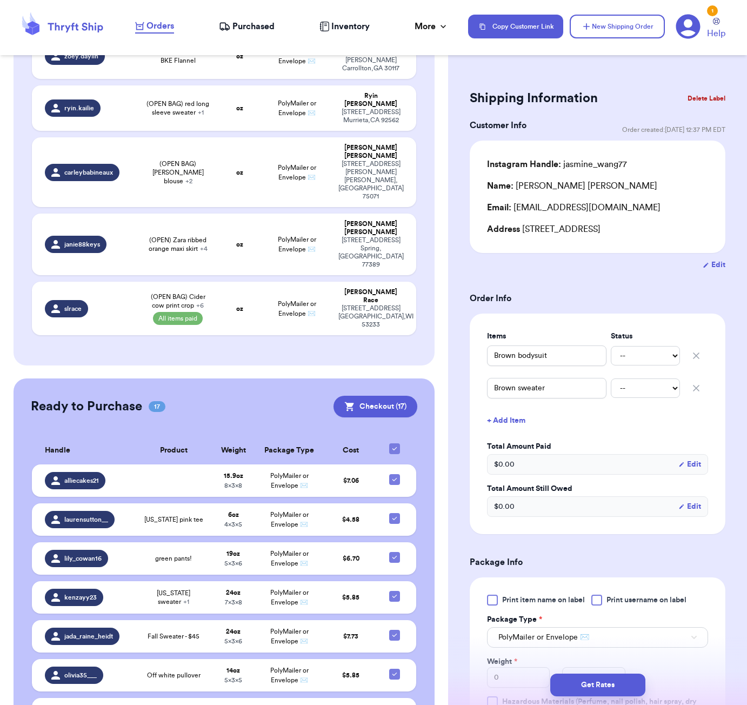
scroll to position [1123, 0]
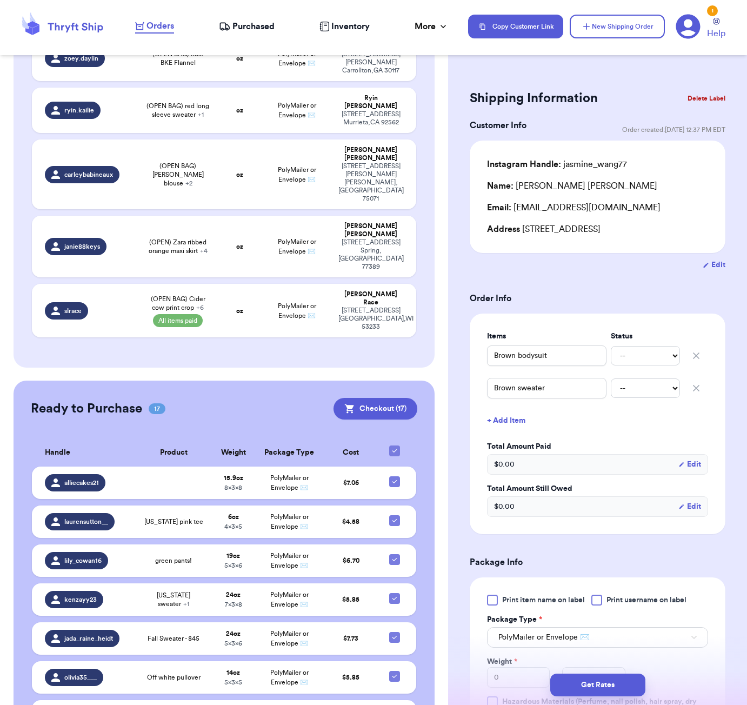
click at [395, 447] on icon at bounding box center [394, 451] width 9 height 9
click at [395, 445] on input "checkbox" at bounding box center [394, 445] width 1 height 1
checkbox input "false"
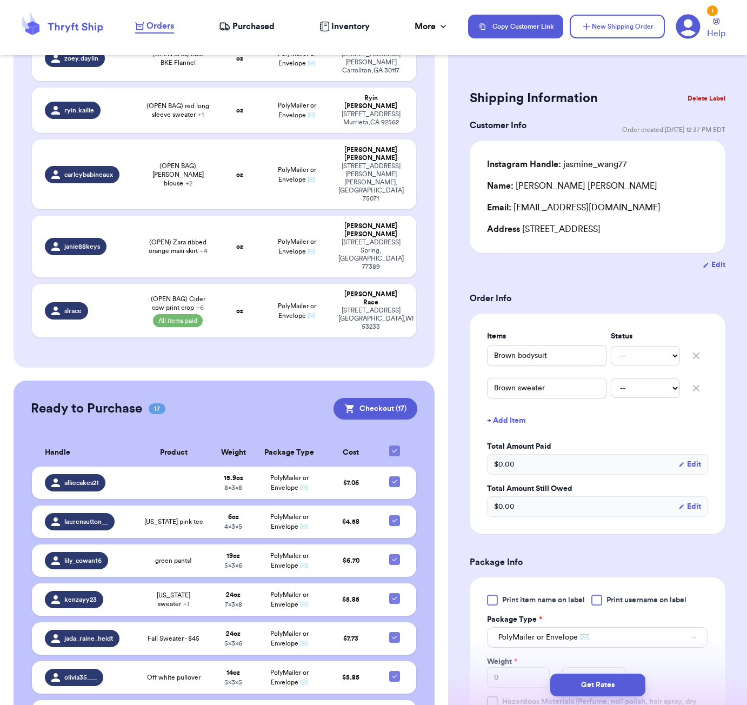
checkbox input "false"
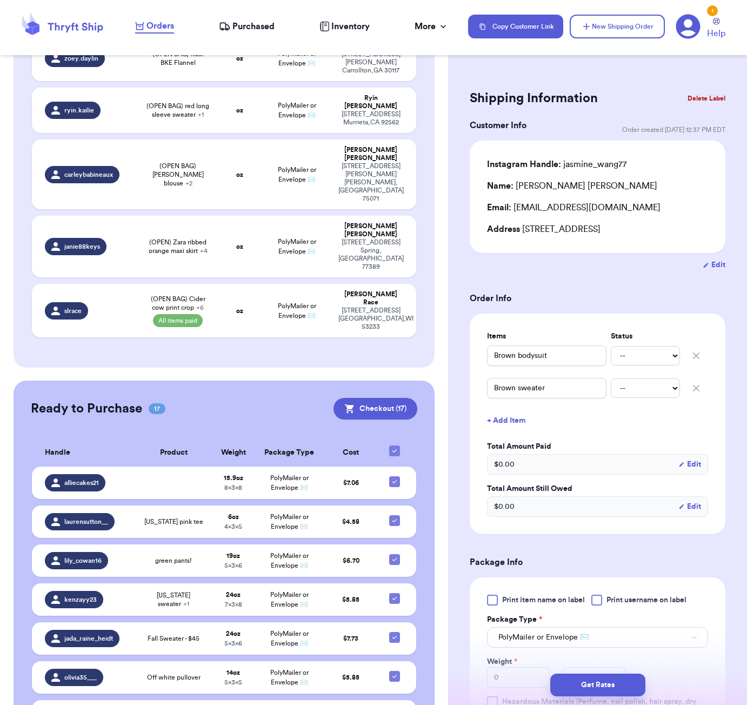
checkbox input "false"
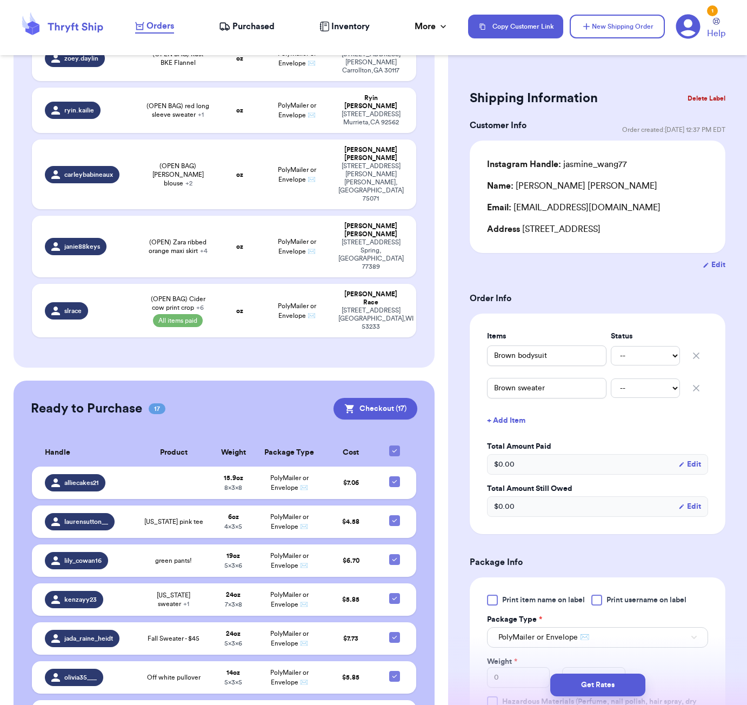
checkbox input "false"
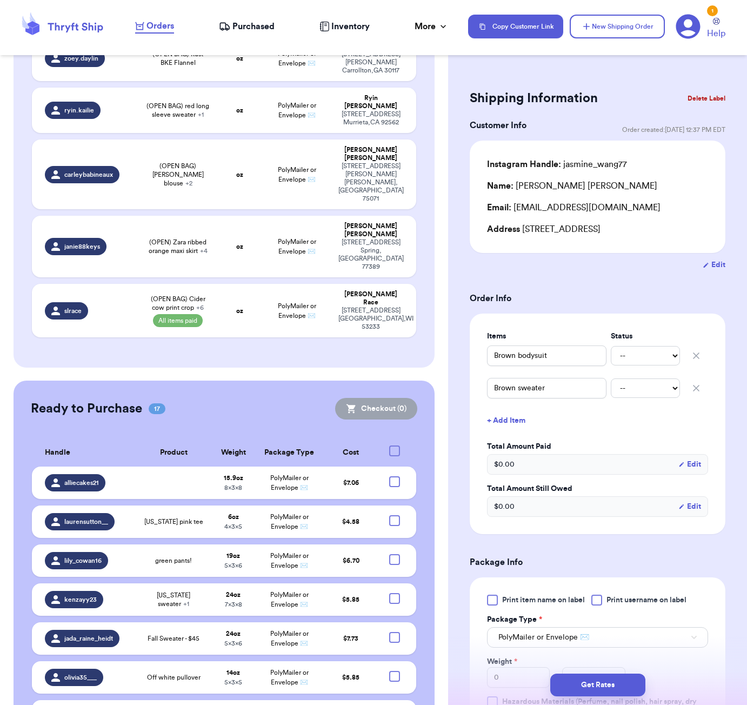
click at [395, 446] on div at bounding box center [394, 451] width 11 height 11
click at [395, 445] on input "checkbox" at bounding box center [394, 445] width 1 height 1
checkbox input "true"
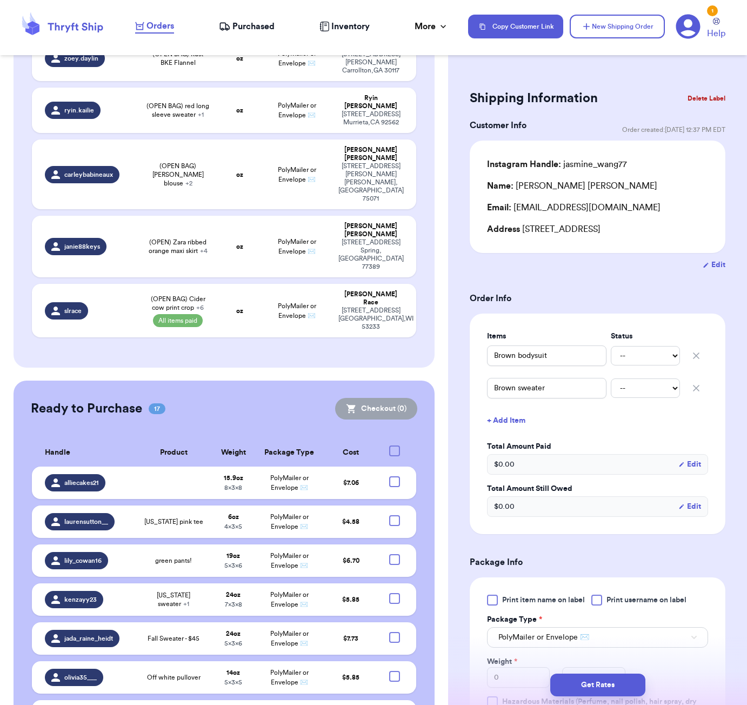
checkbox input "true"
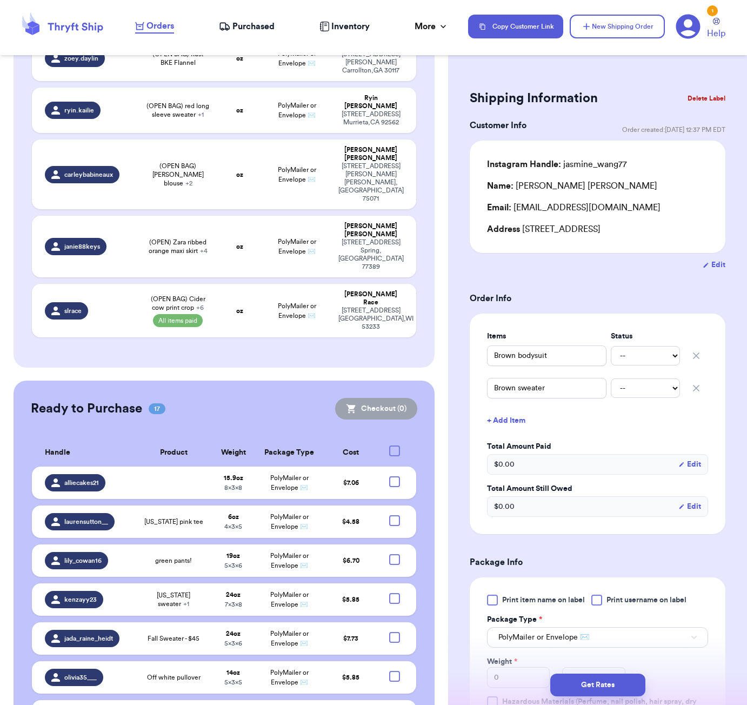
checkbox input "true"
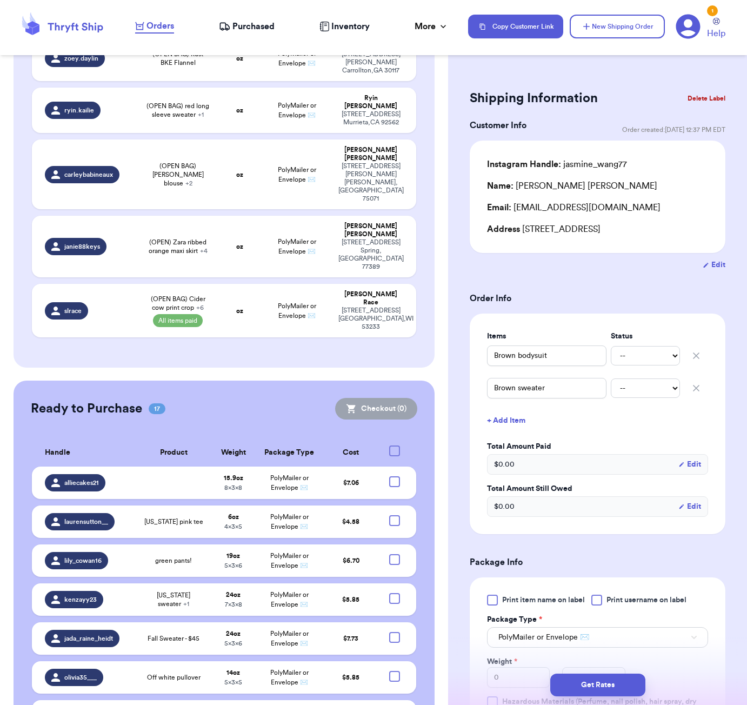
checkbox input "true"
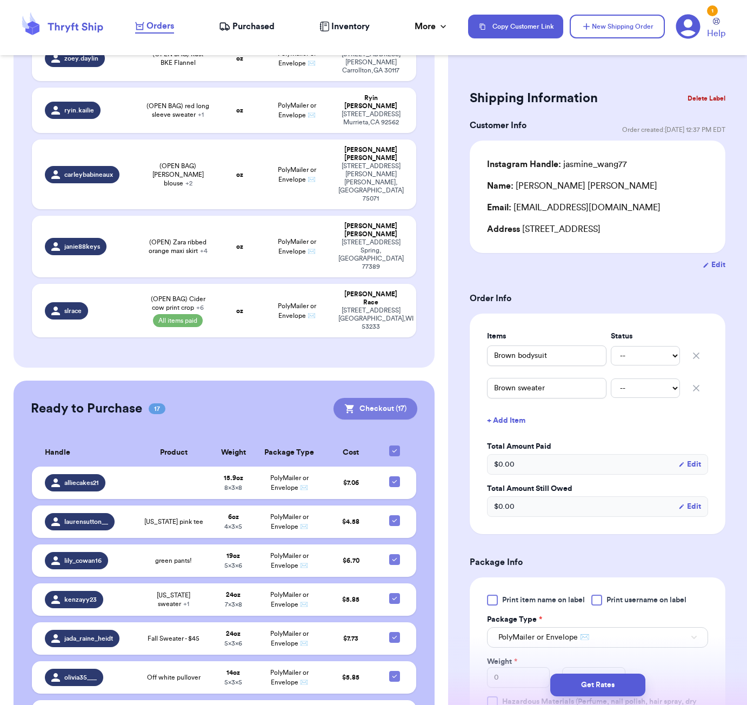
click at [390, 398] on button "Checkout ( 17 )" at bounding box center [376, 409] width 84 height 22
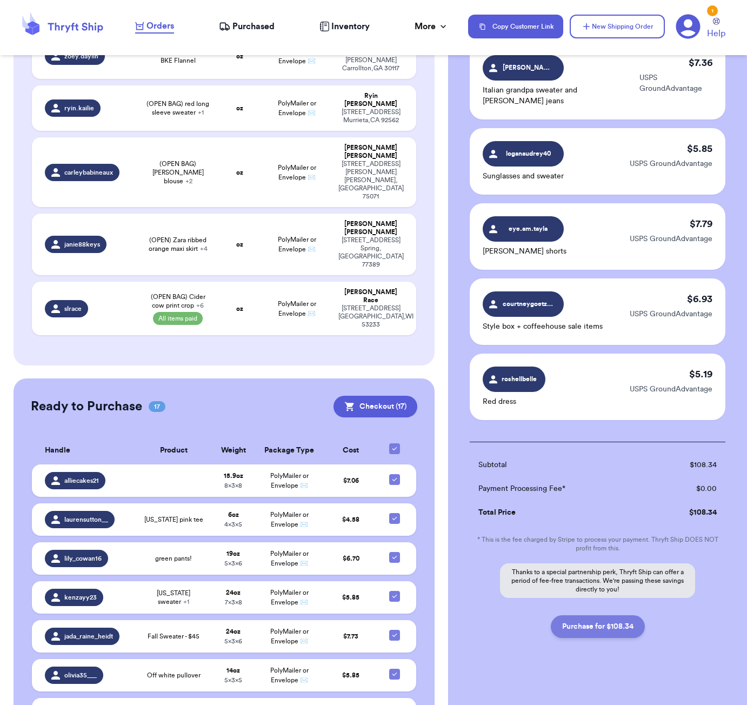
scroll to position [982, 0]
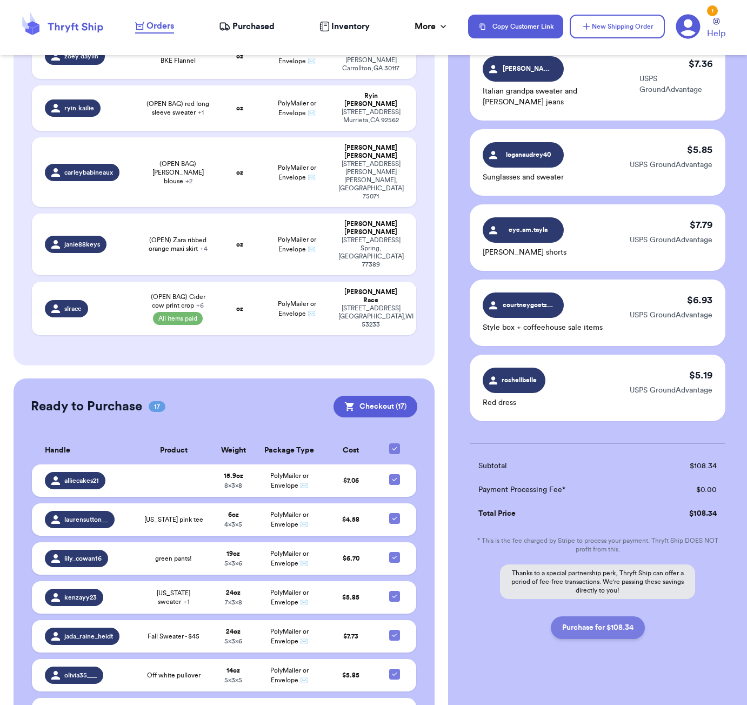
click at [596, 628] on button "Purchase for $108.34" at bounding box center [598, 628] width 94 height 23
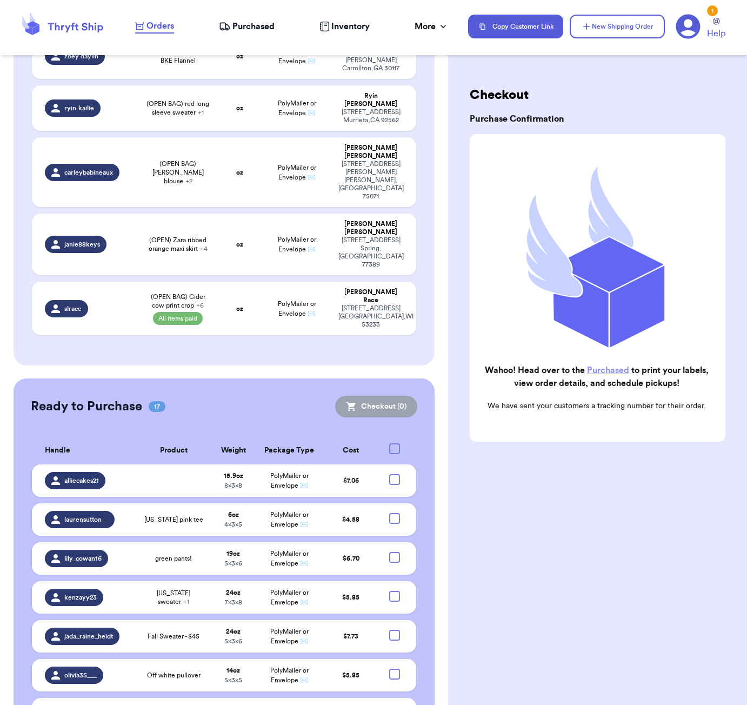
checkbox input "false"
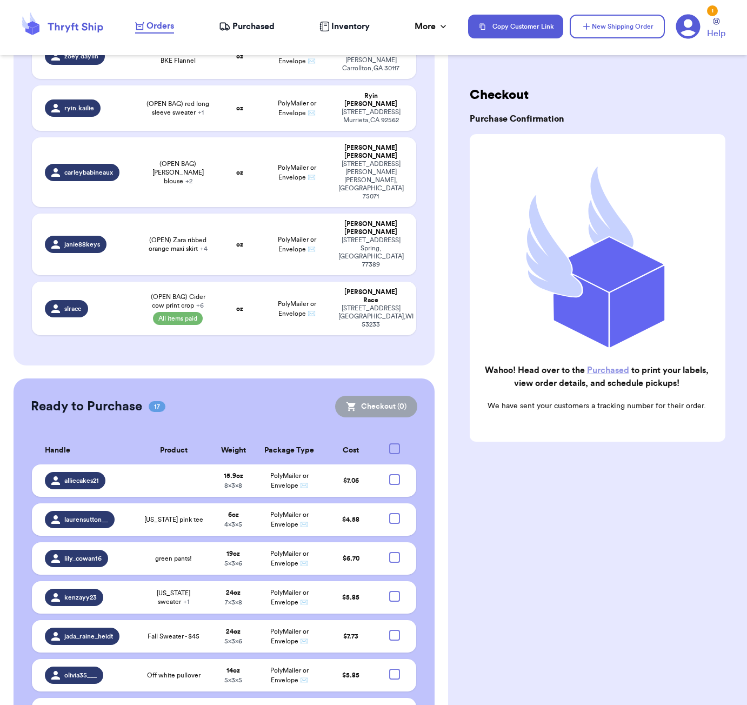
checkbox input "false"
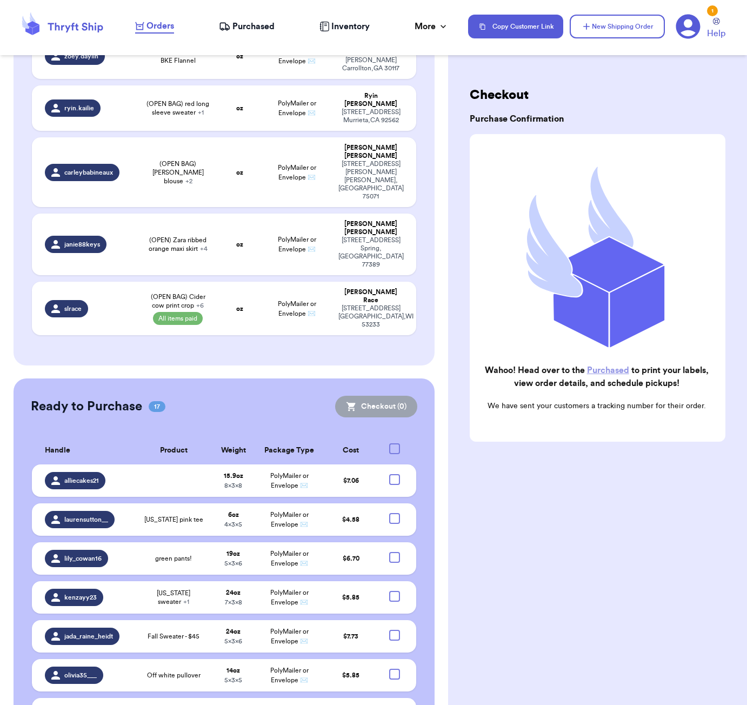
checkbox input "false"
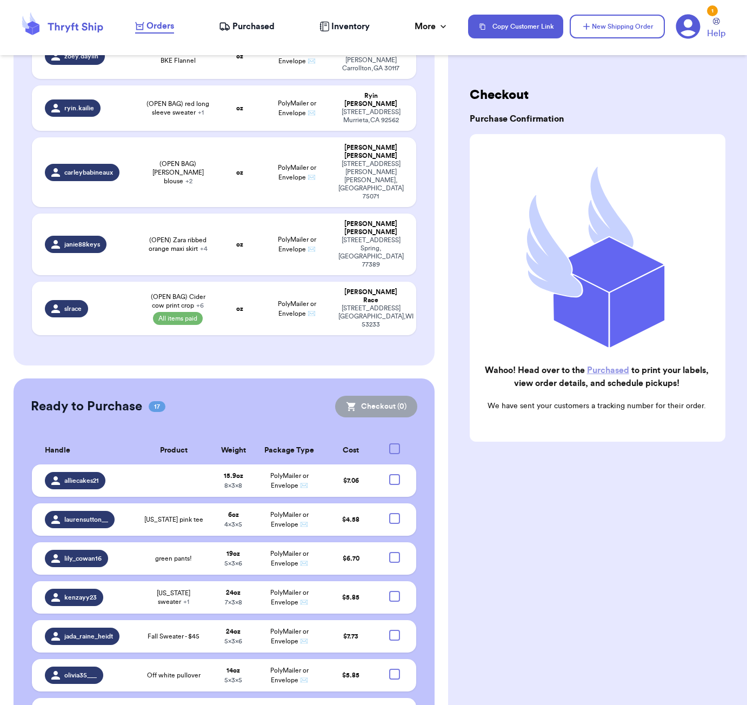
checkbox input "false"
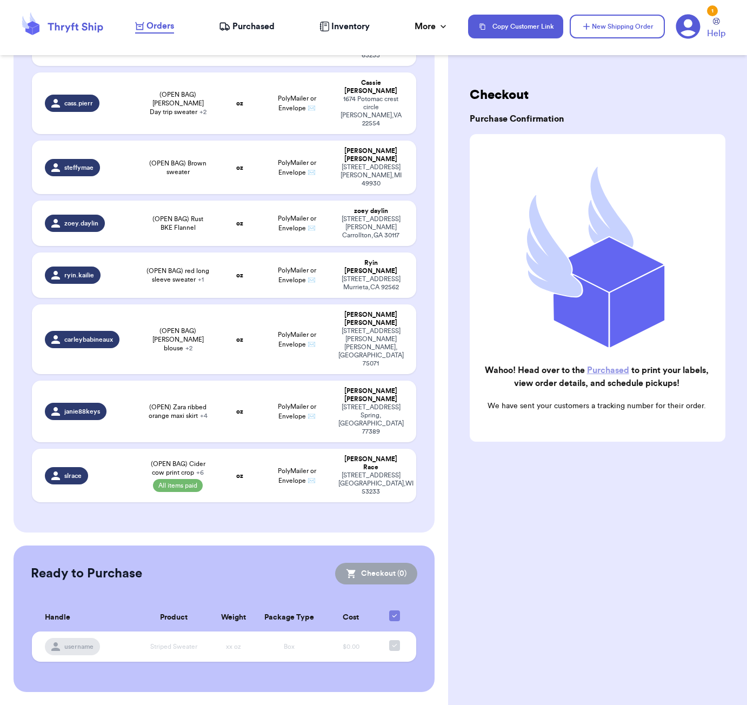
checkbox input "true"
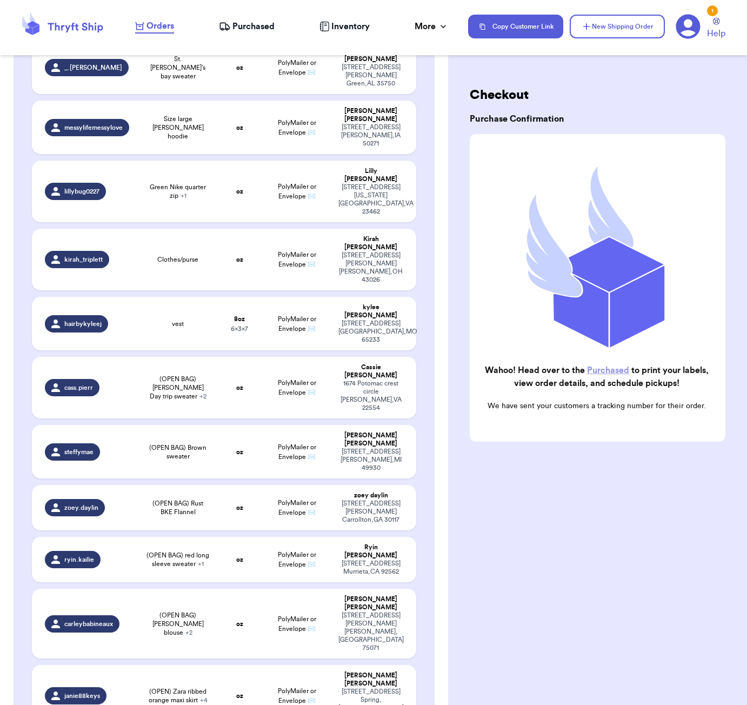
click at [247, 21] on span "Purchased" at bounding box center [254, 26] width 42 height 13
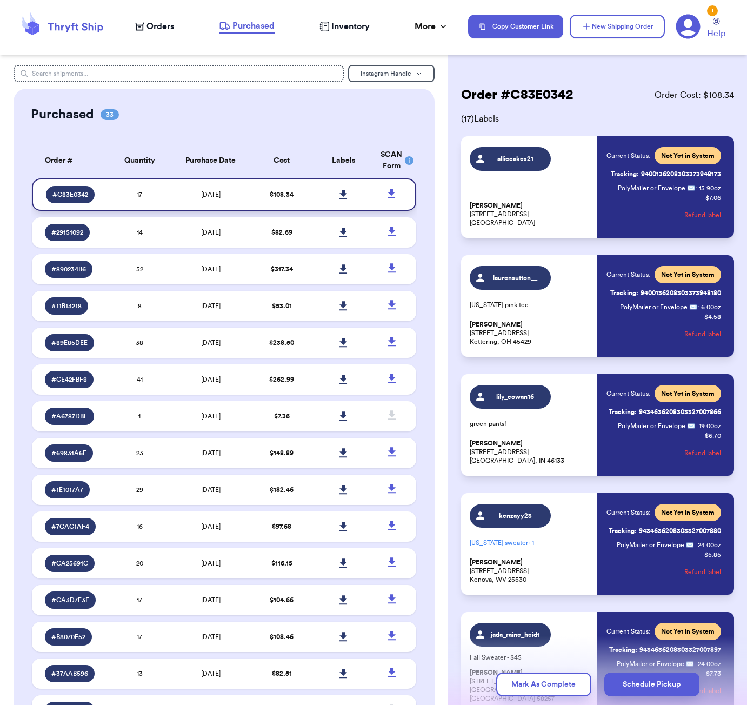
click at [343, 207] on link at bounding box center [344, 195] width 24 height 24
